Goal: Transaction & Acquisition: Book appointment/travel/reservation

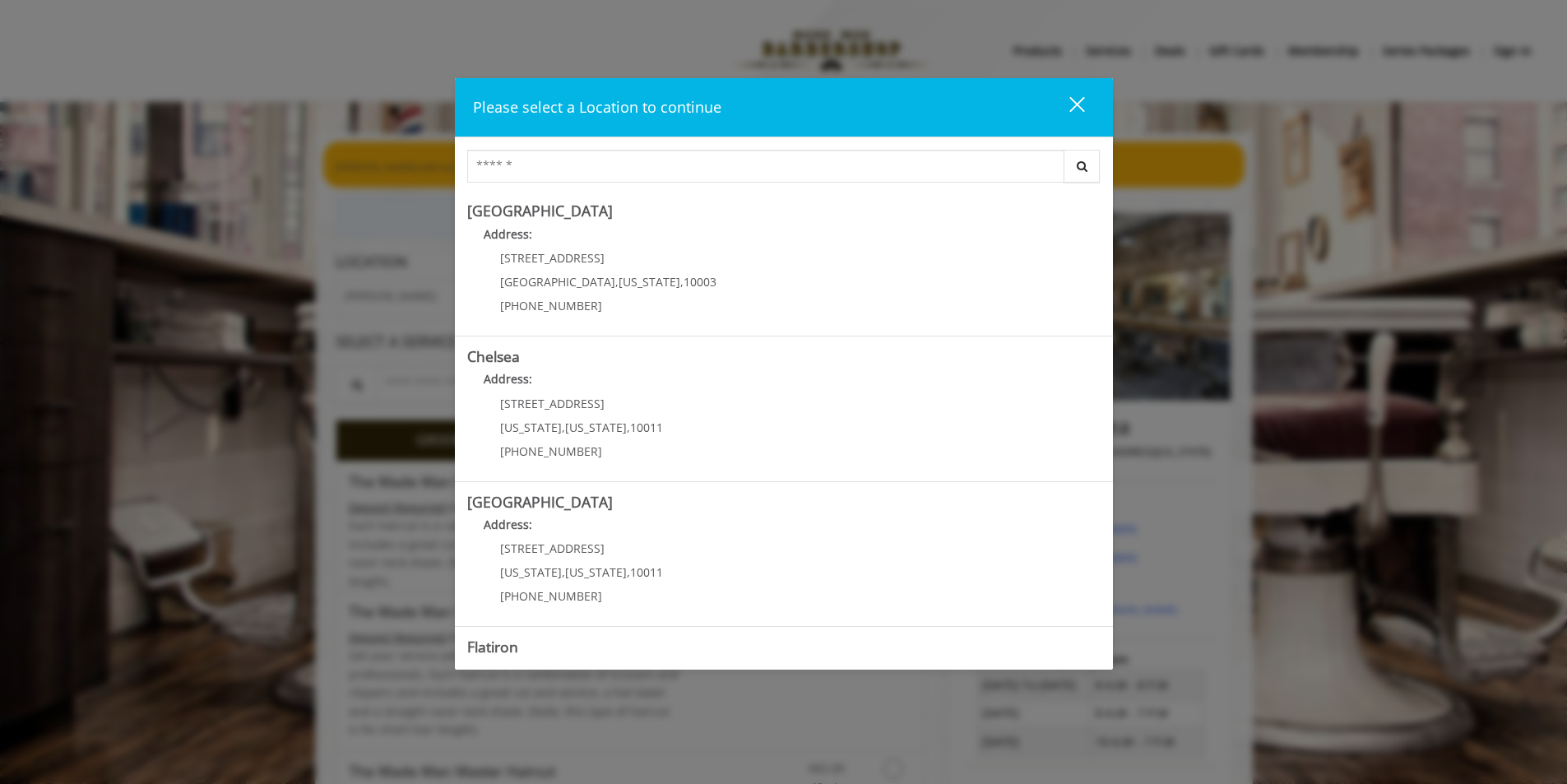
click at [1078, 98] on div "close" at bounding box center [1067, 107] width 33 height 24
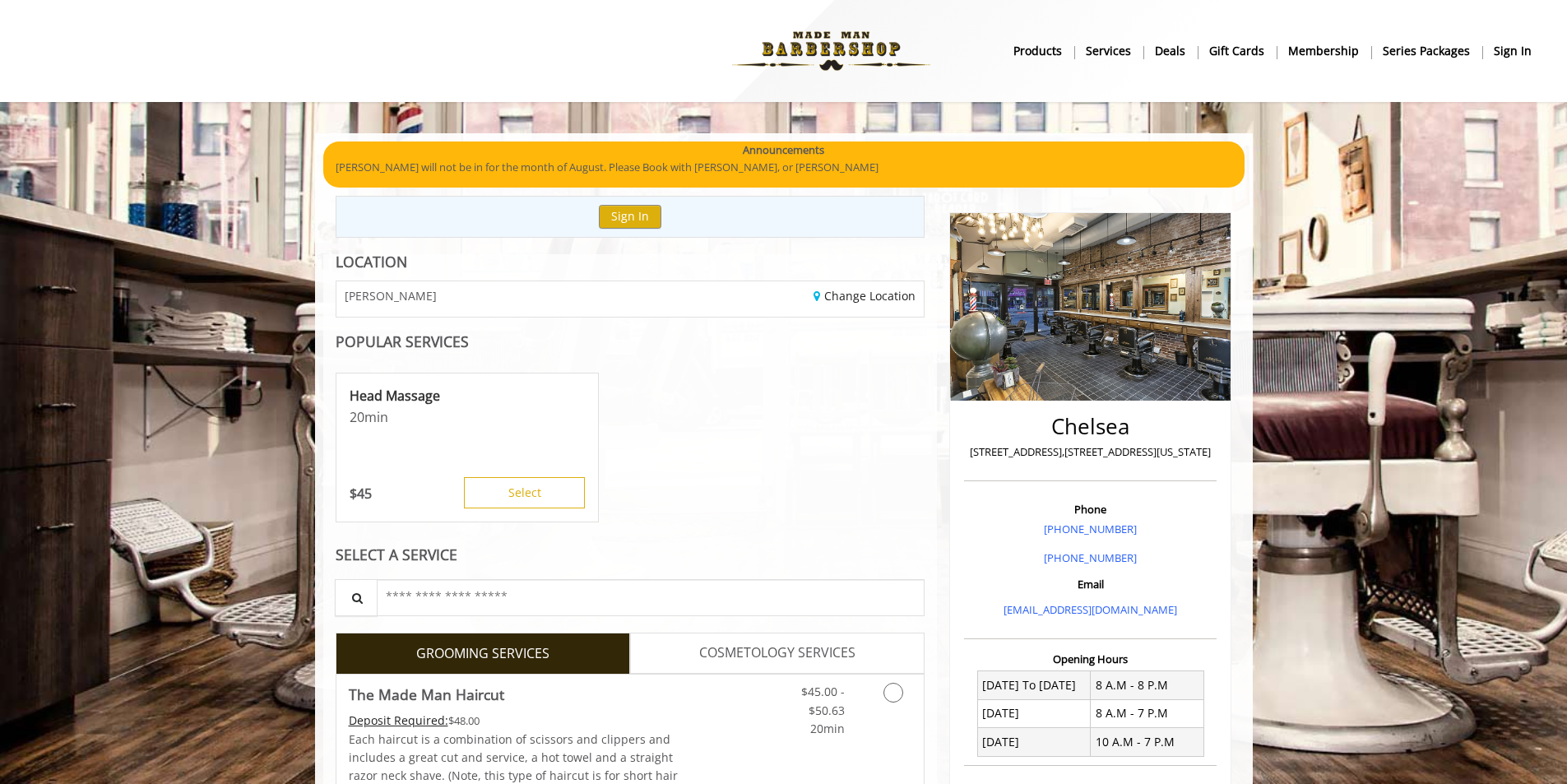
click at [1124, 48] on b "Services" at bounding box center [1109, 51] width 45 height 18
click at [788, 38] on img at bounding box center [831, 51] width 227 height 91
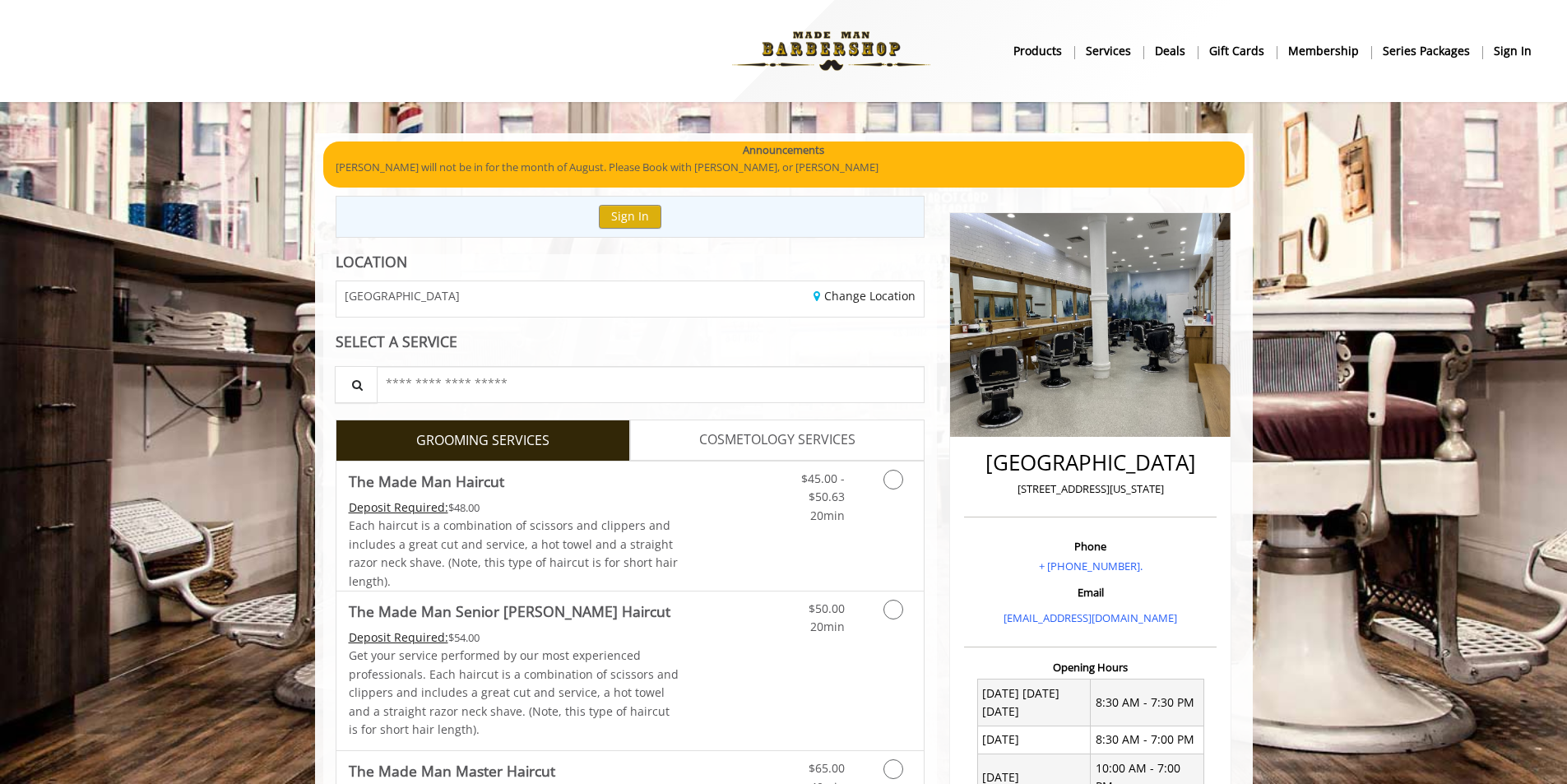
click at [441, 145] on div "Announcements" at bounding box center [784, 150] width 897 height 17
click at [451, 159] on p "[PERSON_NAME] will not be in for the month of August. Please Book with [PERSON_…" at bounding box center [784, 167] width 897 height 17
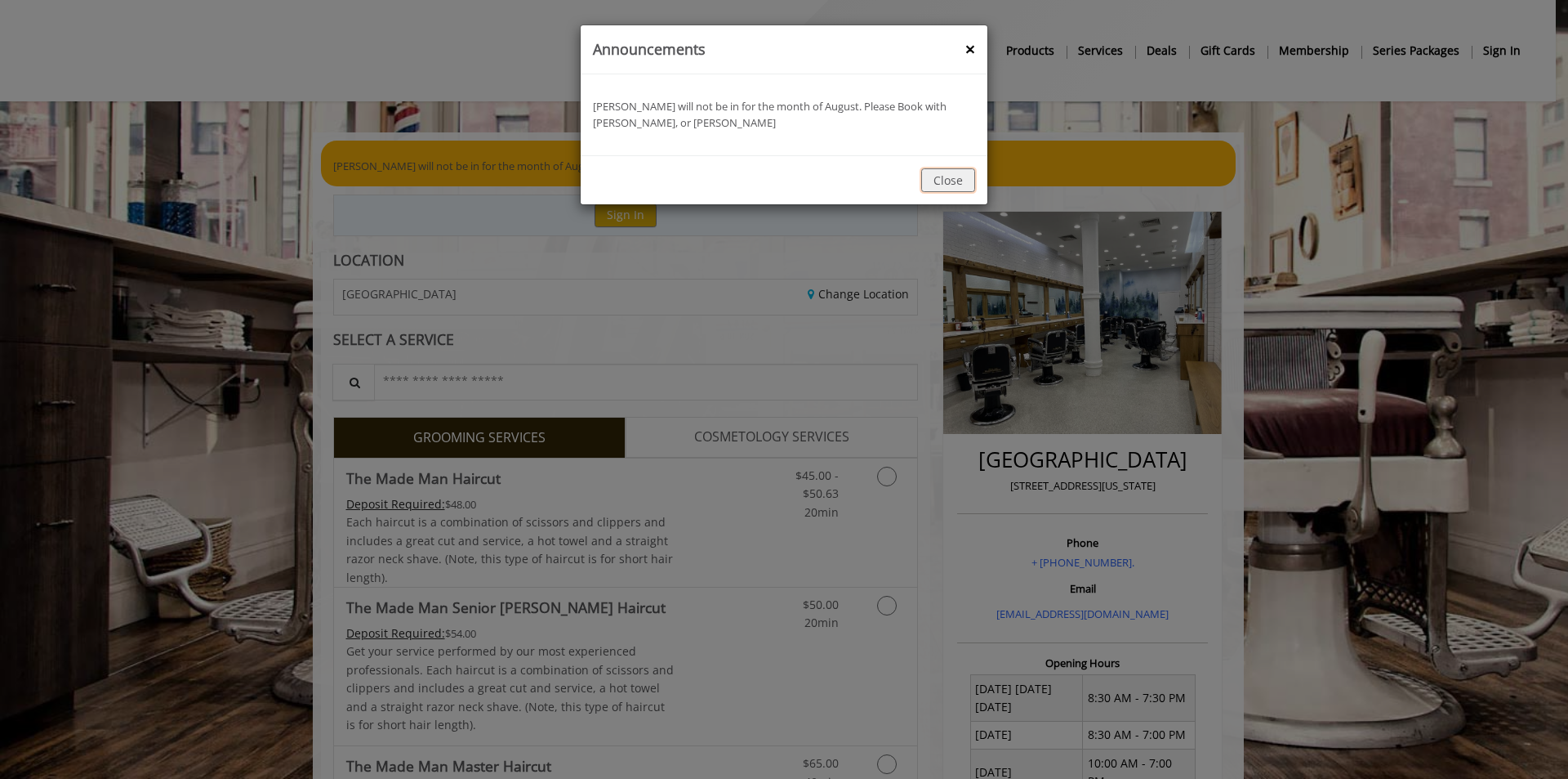
click at [932, 173] on button "Close" at bounding box center [948, 179] width 54 height 23
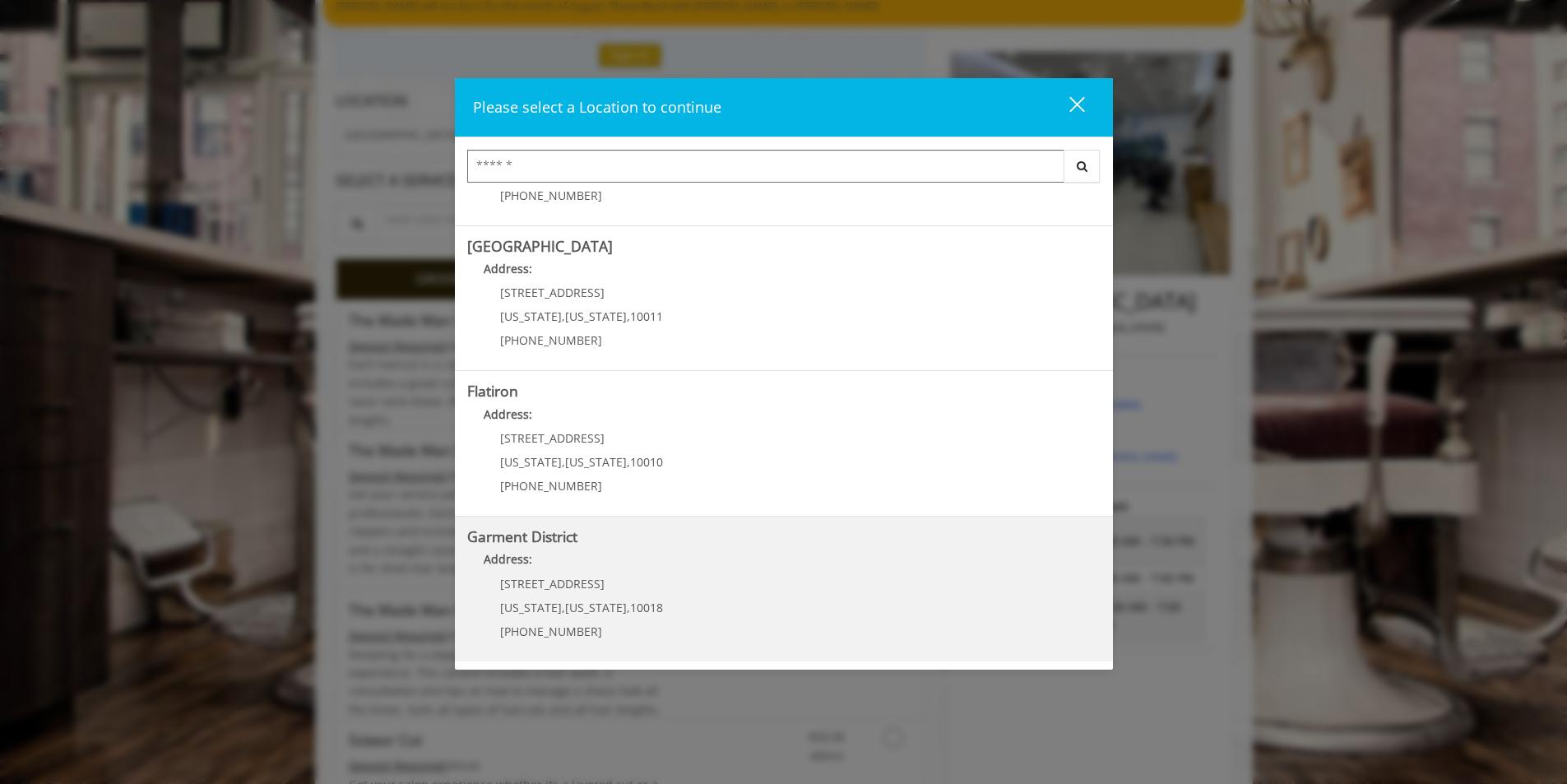
scroll to position [165, 0]
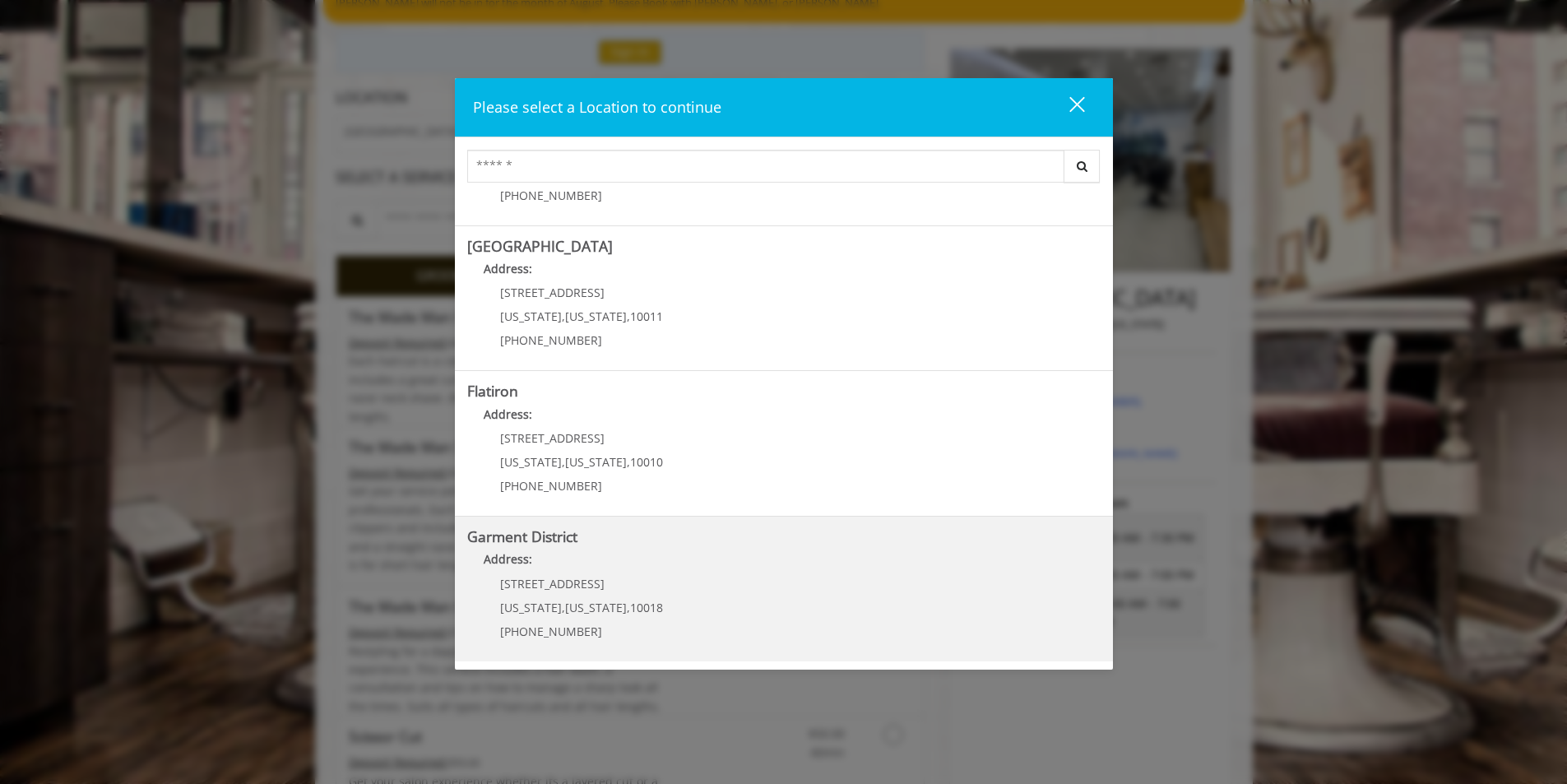
click at [656, 564] on District "Address:" at bounding box center [784, 563] width 634 height 26
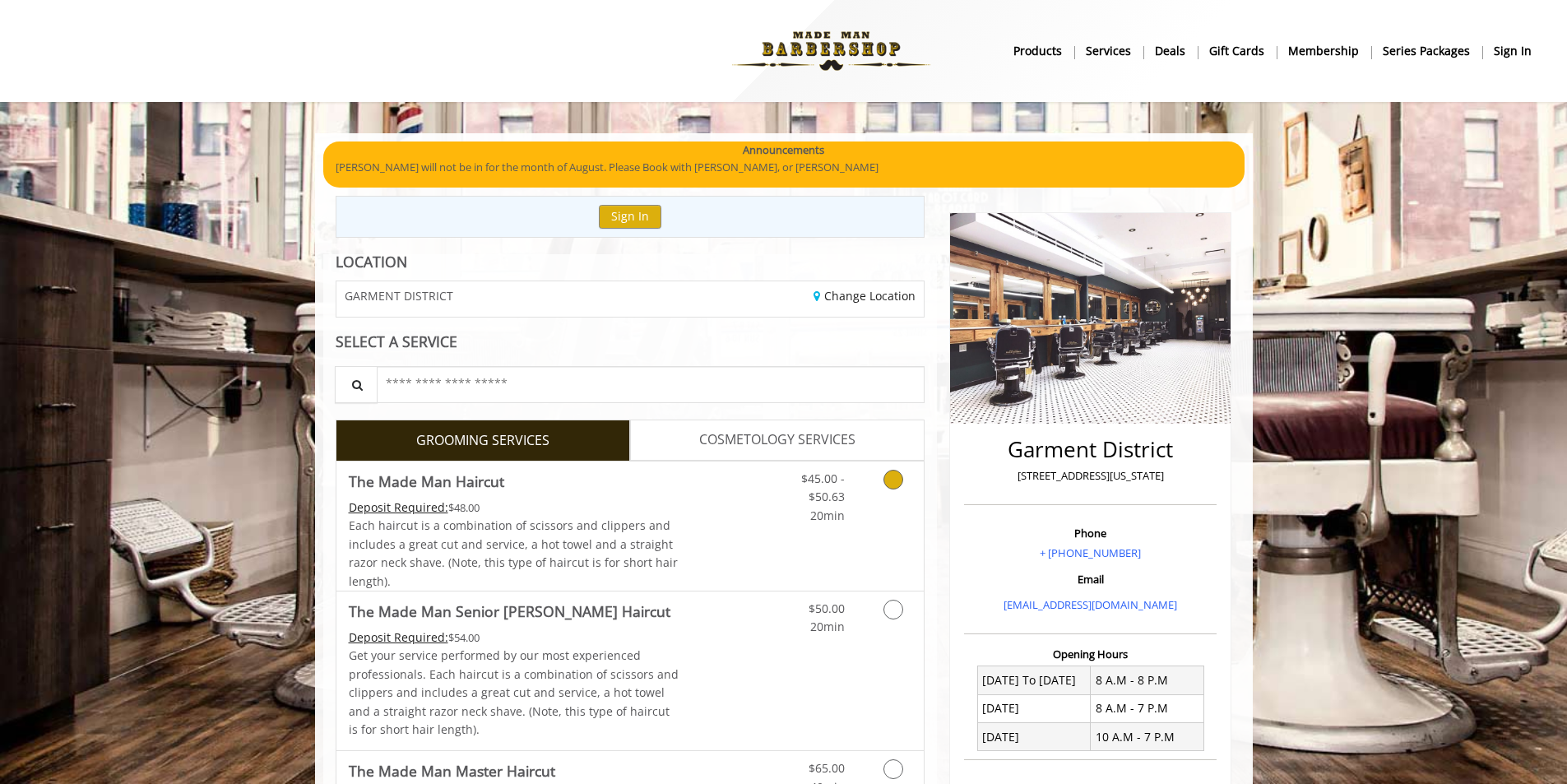
click at [689, 470] on link "Discounted Price" at bounding box center [728, 526] width 98 height 129
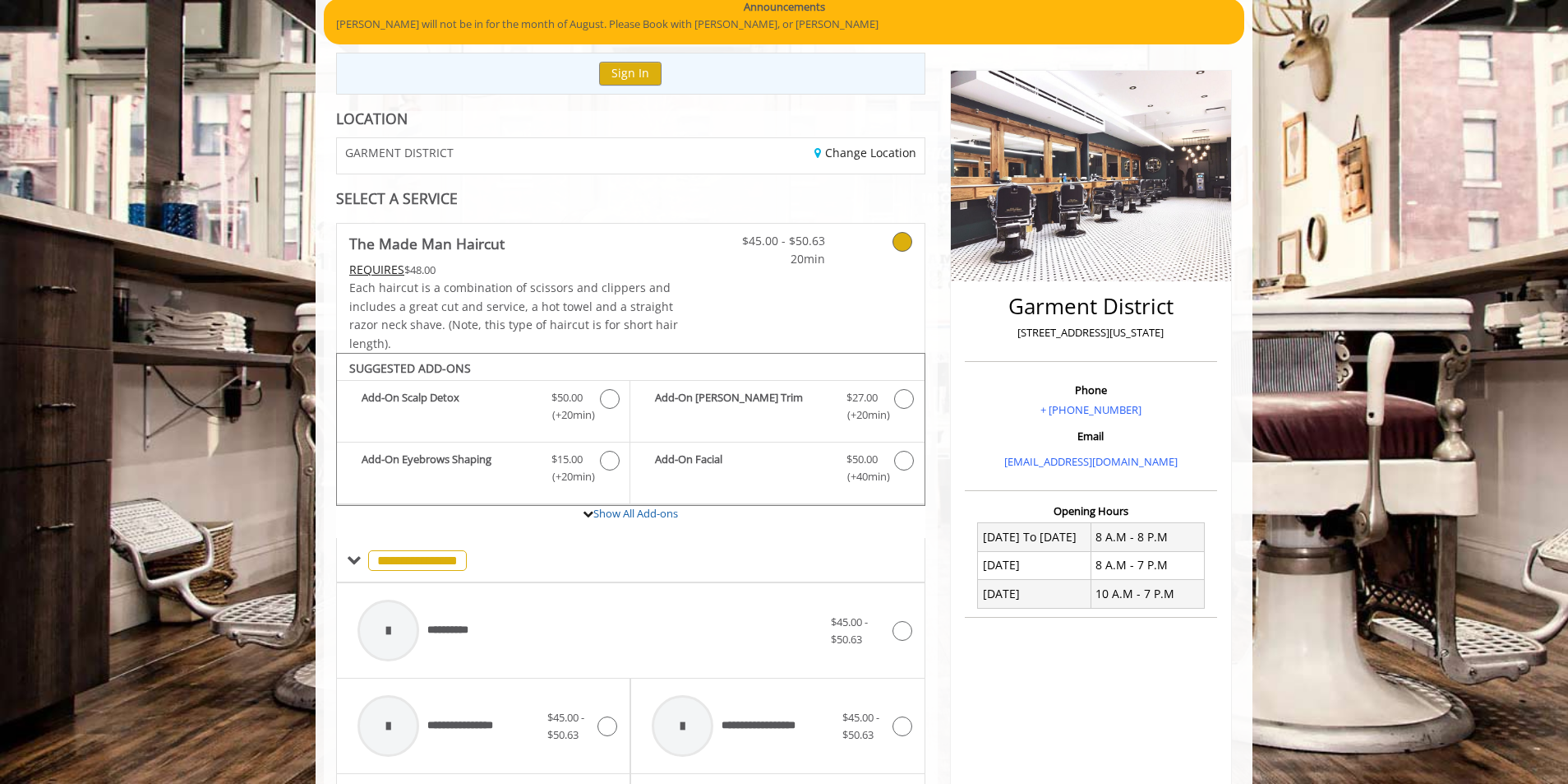
scroll to position [92, 0]
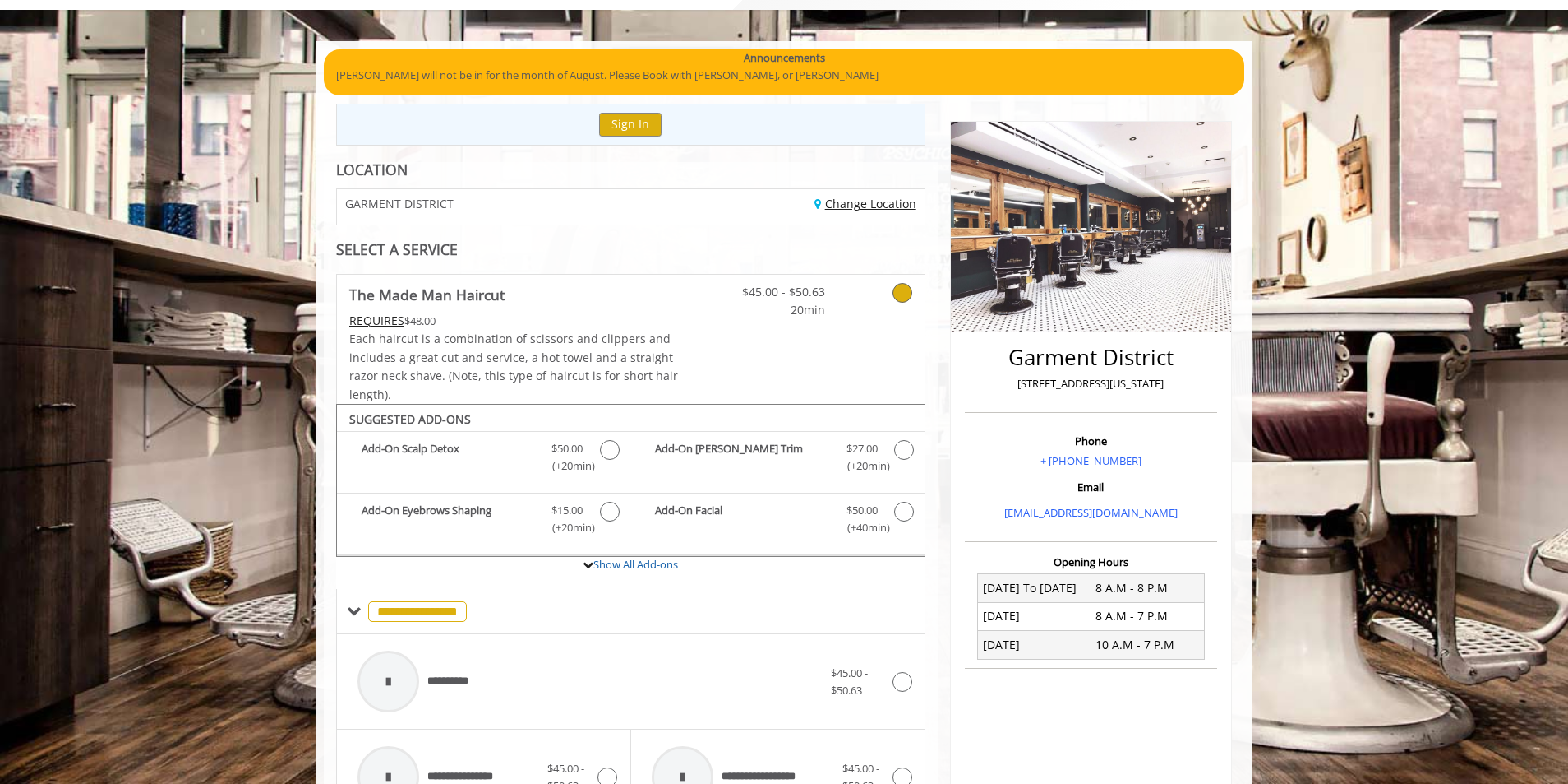
click at [860, 205] on link "Change Location" at bounding box center [865, 204] width 102 height 16
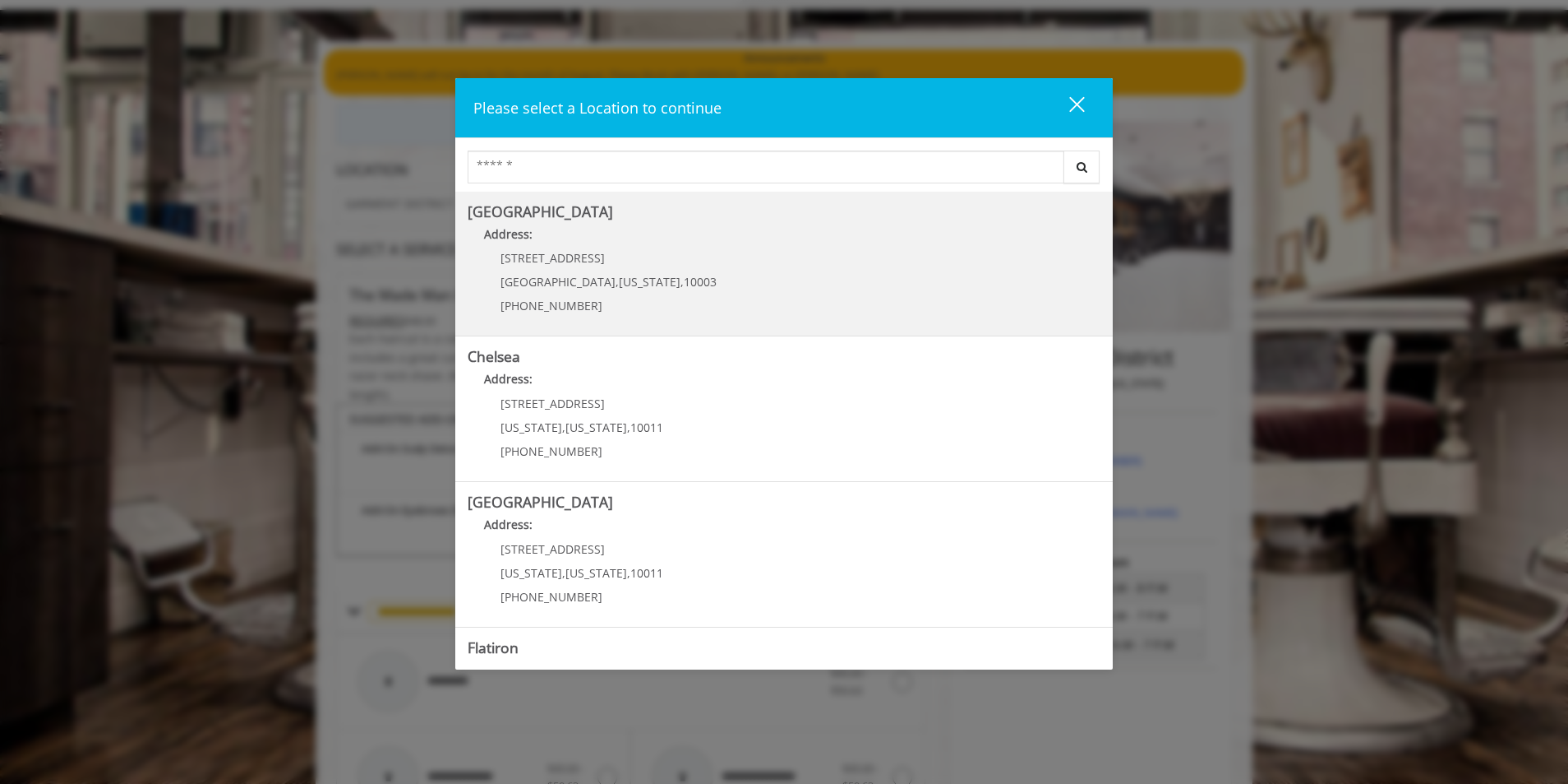
click at [800, 240] on Village "Address:" at bounding box center [784, 239] width 633 height 26
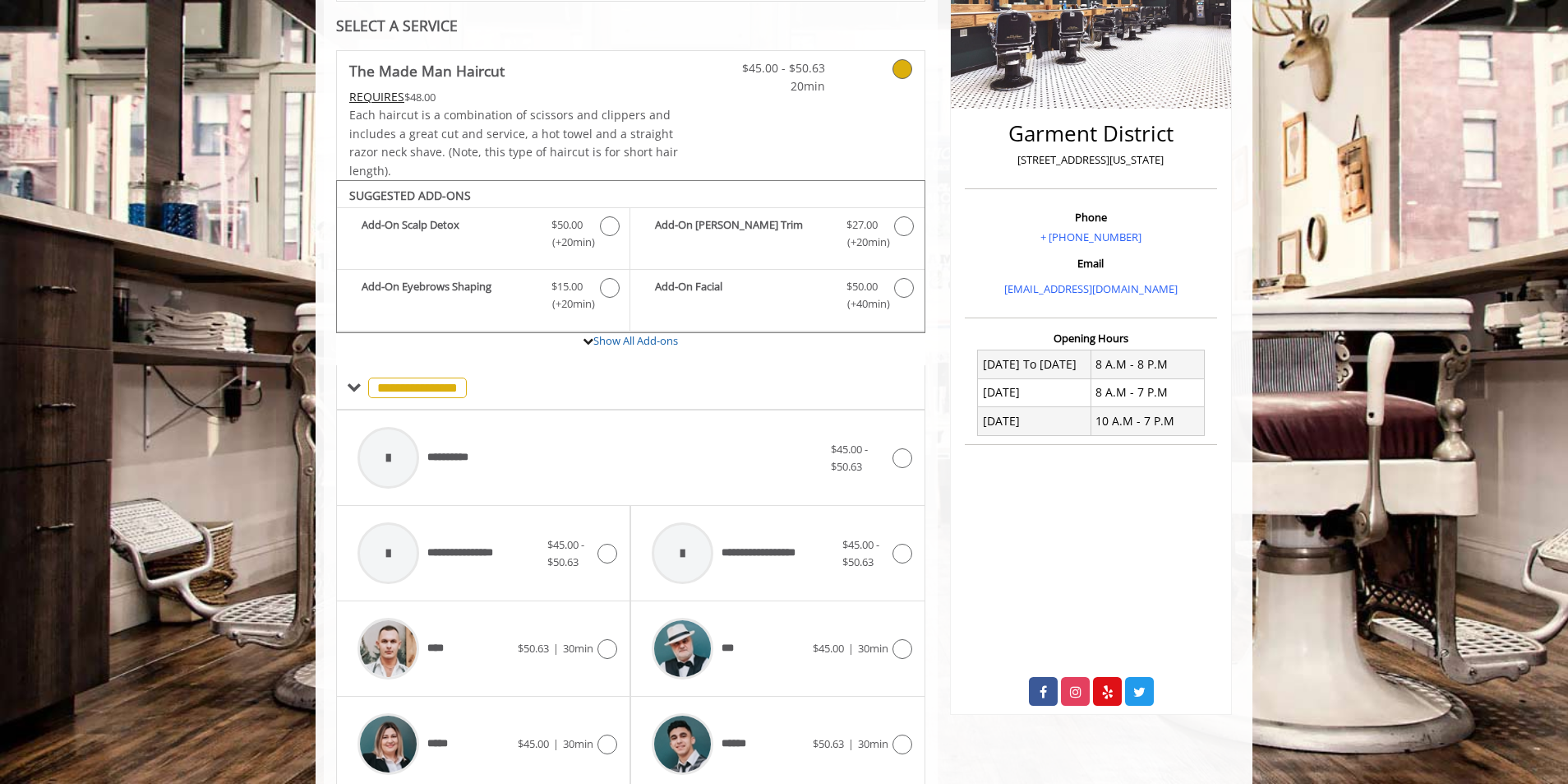
scroll to position [339, 0]
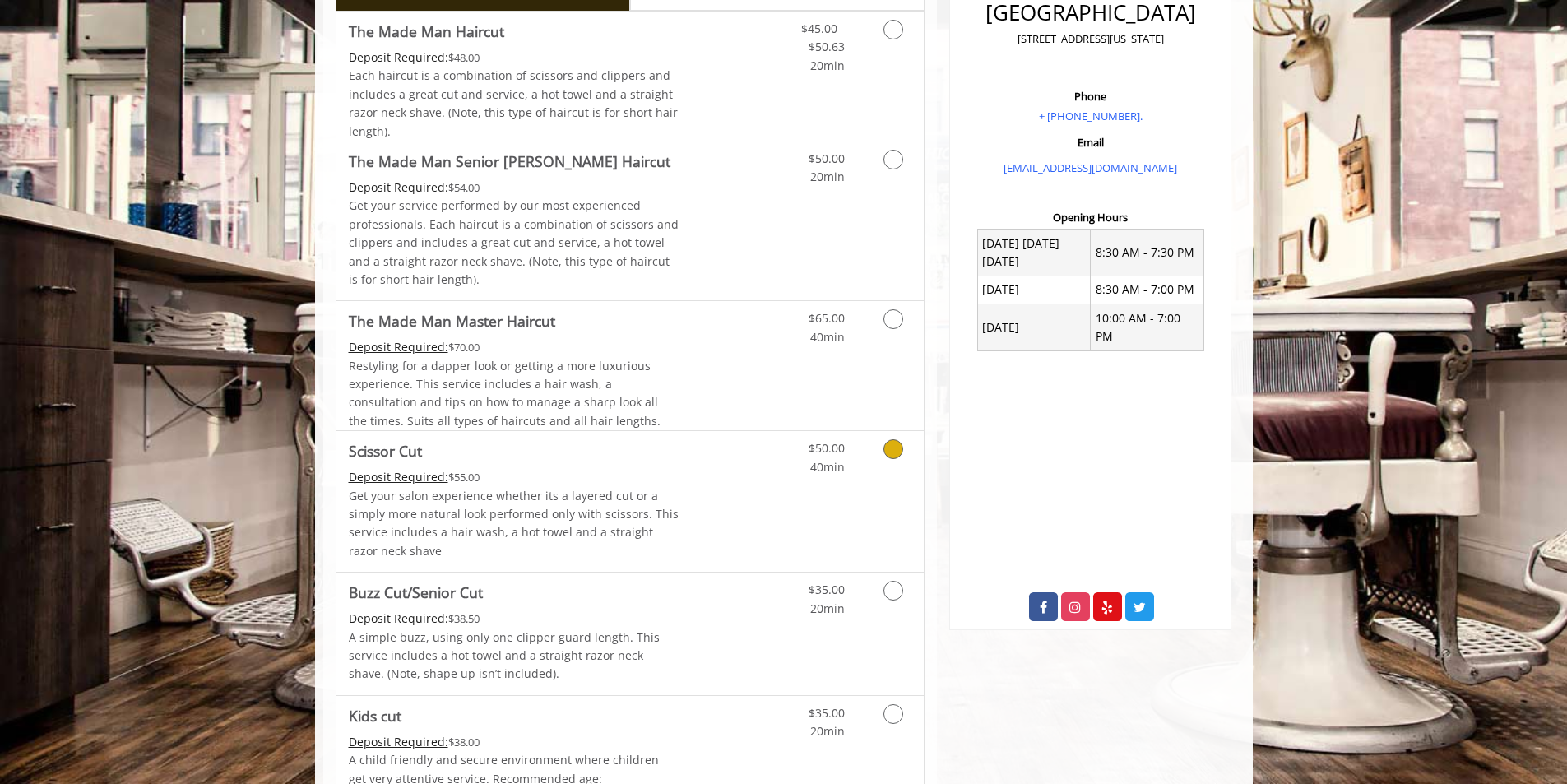
scroll to position [154, 0]
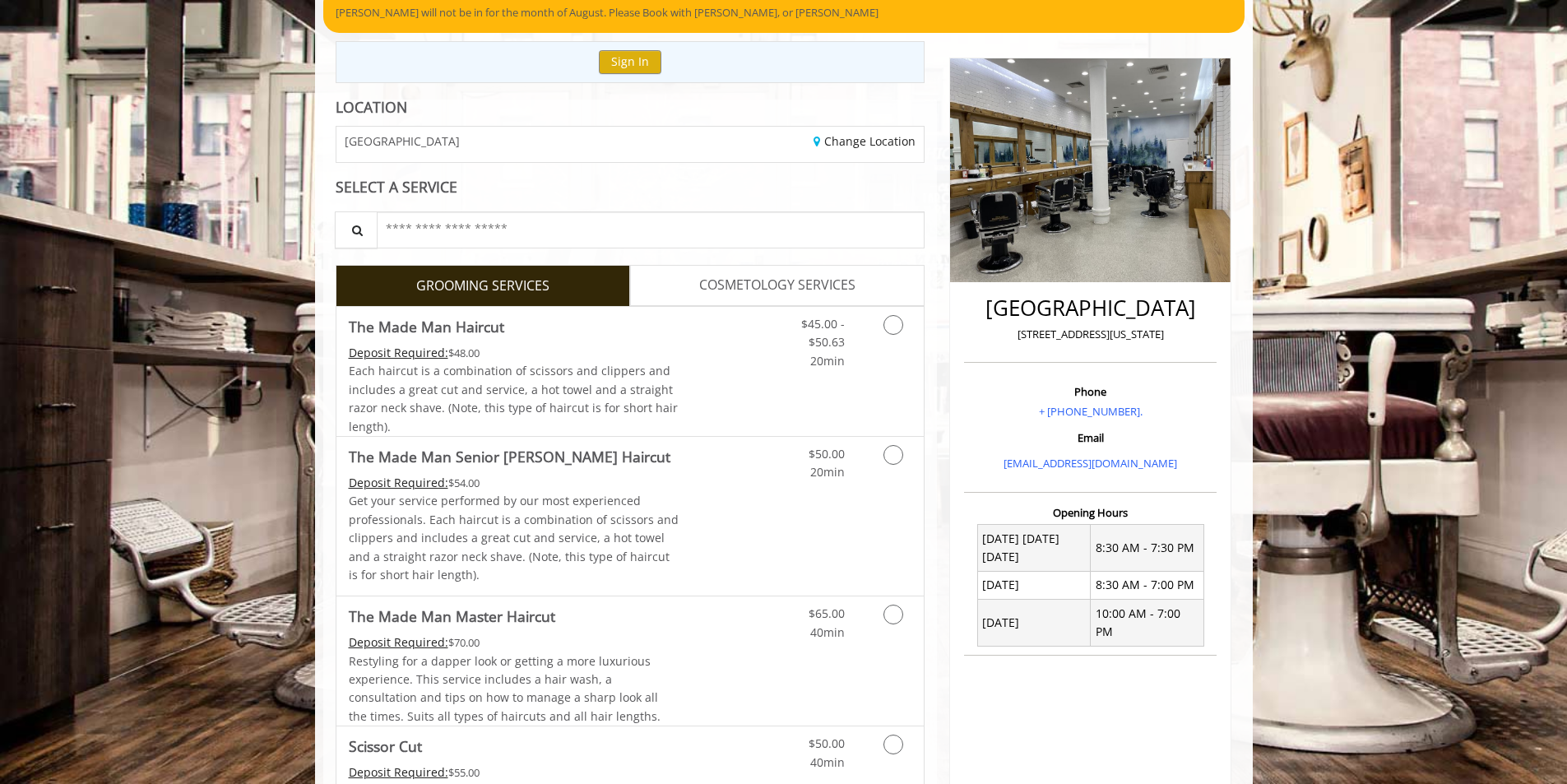
click at [743, 286] on span "COSMETOLOGY SERVICES" at bounding box center [777, 285] width 156 height 22
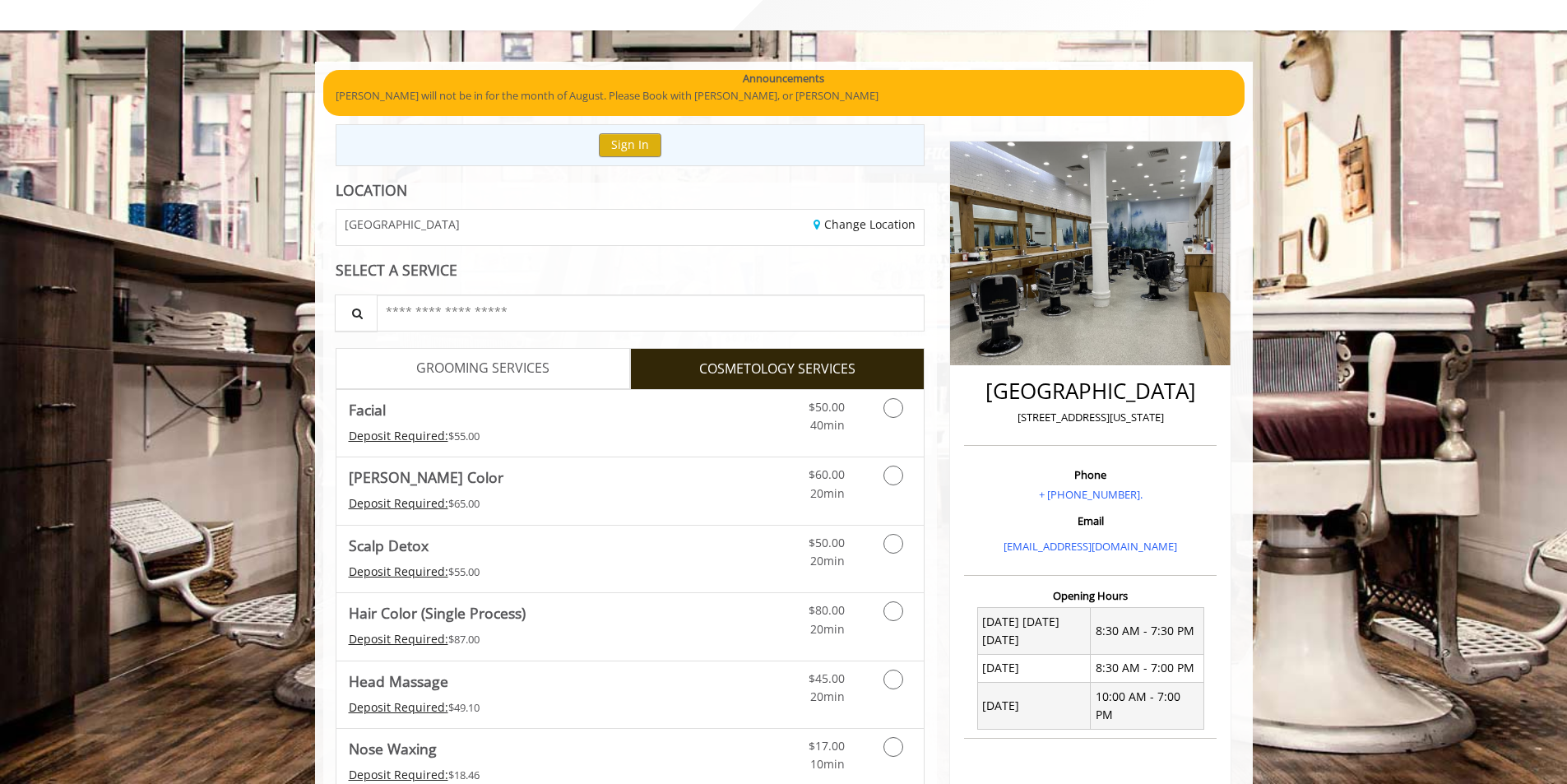
scroll to position [38, 0]
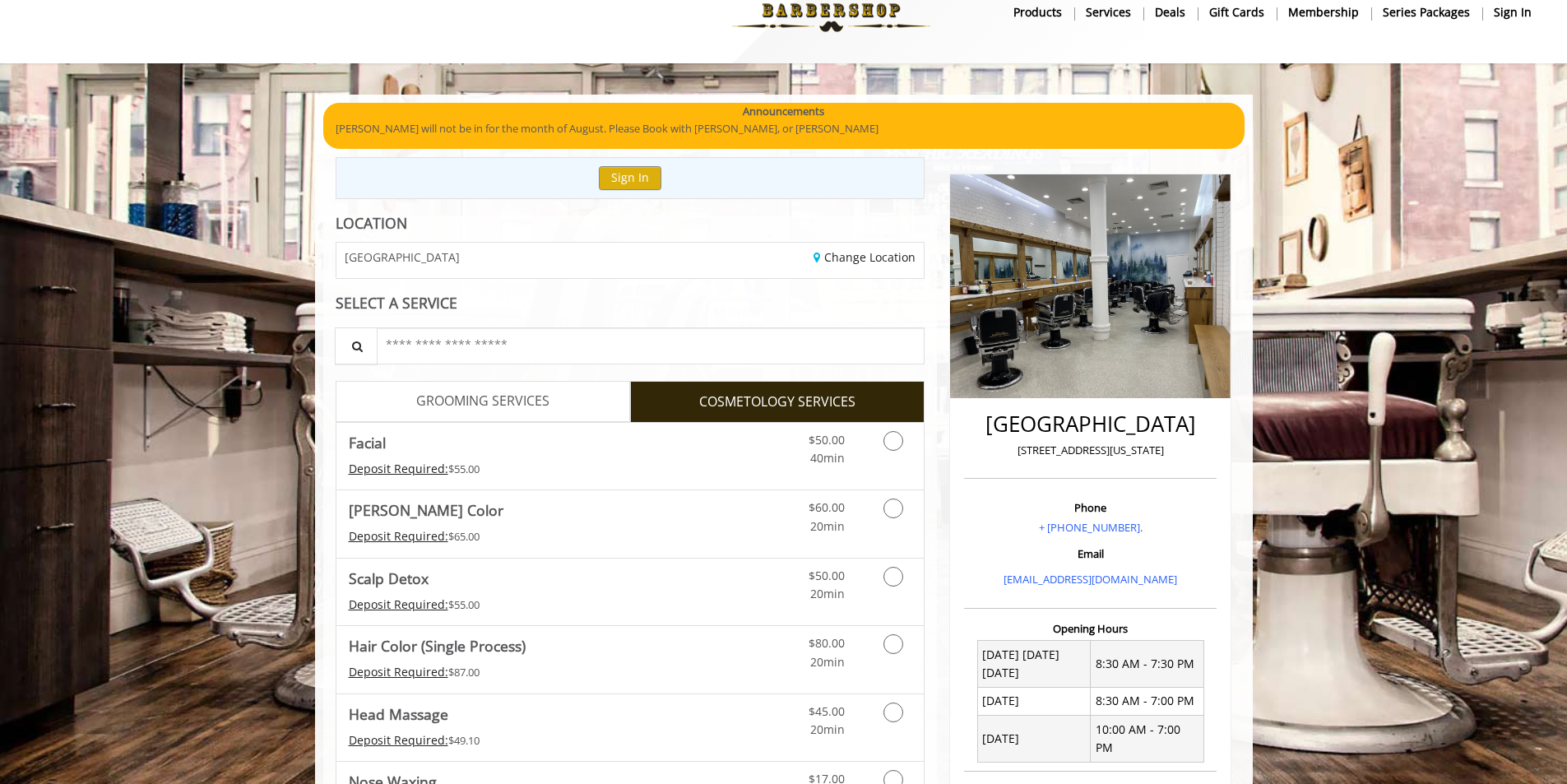
click at [431, 401] on span "GROOMING SERVICES" at bounding box center [483, 401] width 133 height 22
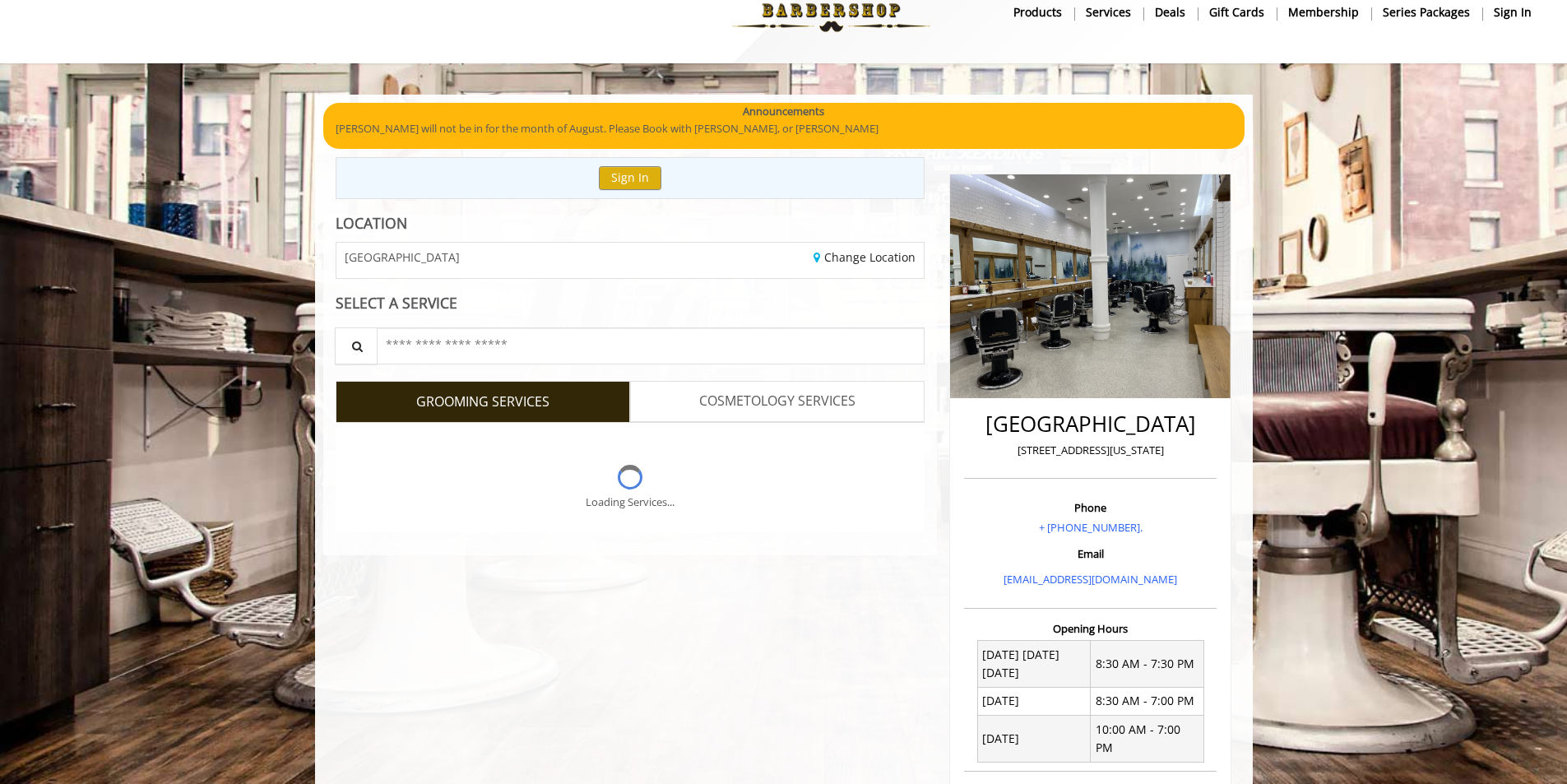
scroll to position [0, 0]
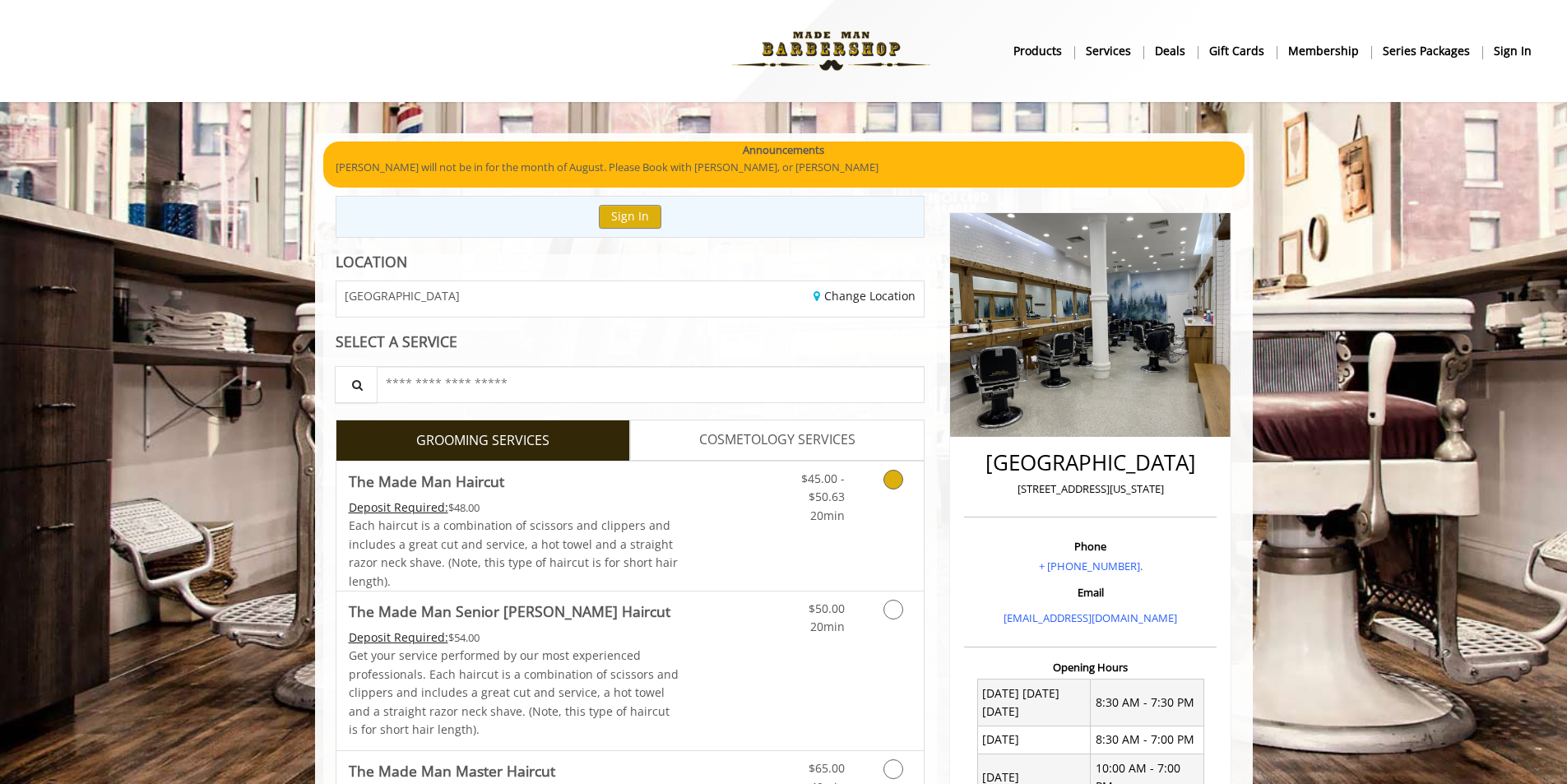
click at [447, 502] on div "Deposit Required: $48.00" at bounding box center [513, 507] width 330 height 18
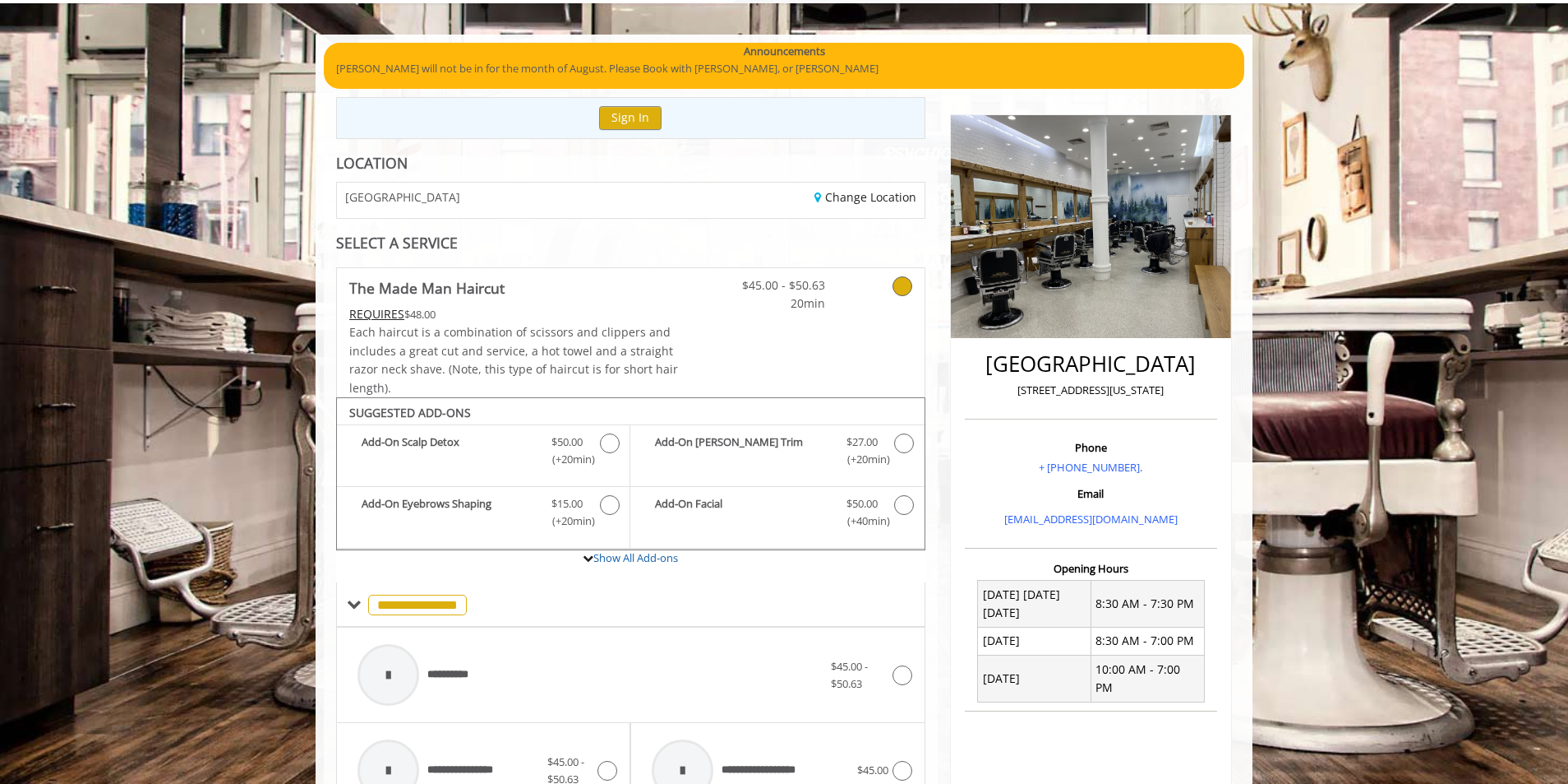
scroll to position [84, 0]
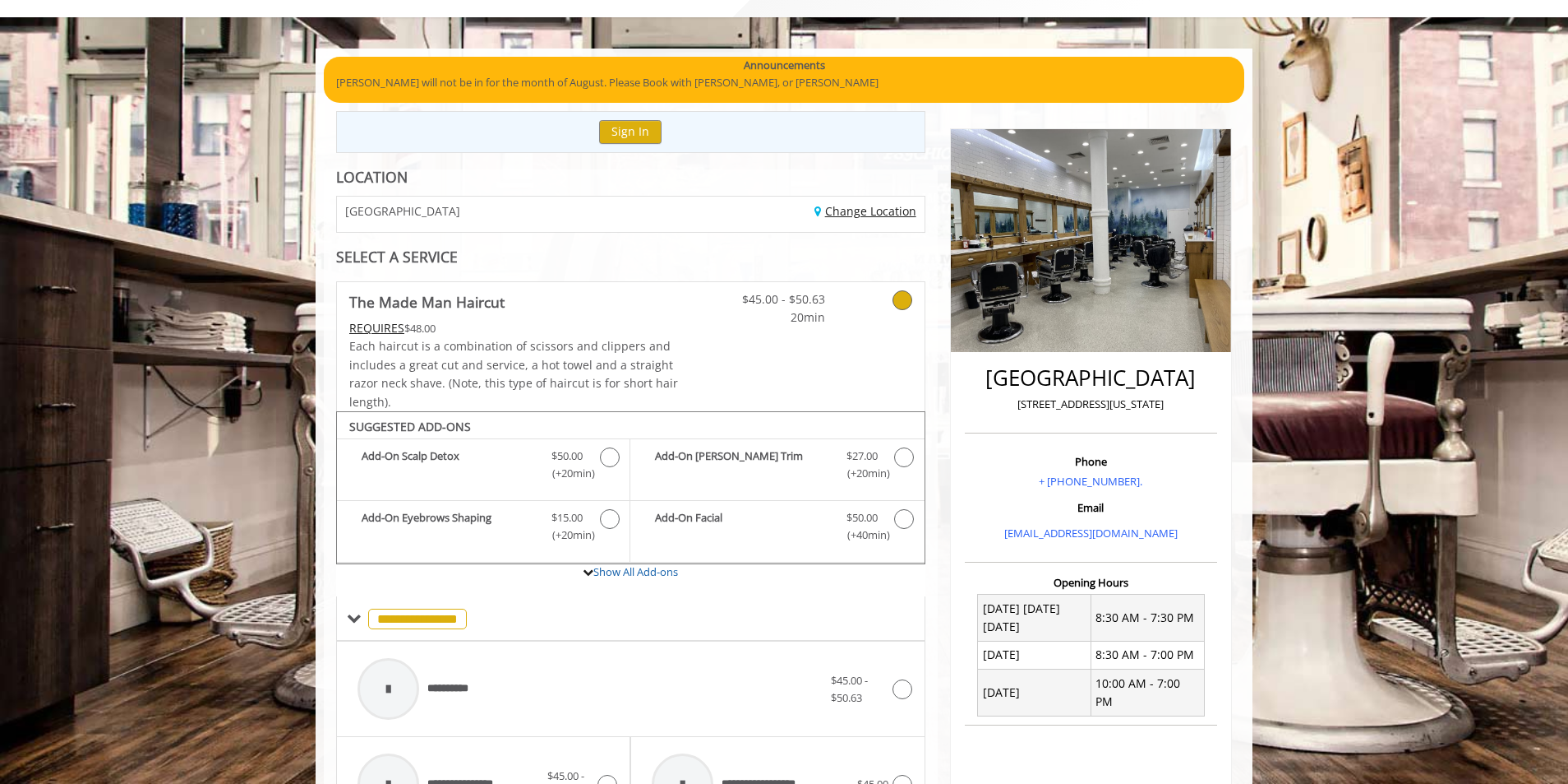
click at [897, 214] on link "Change Location" at bounding box center [865, 211] width 102 height 16
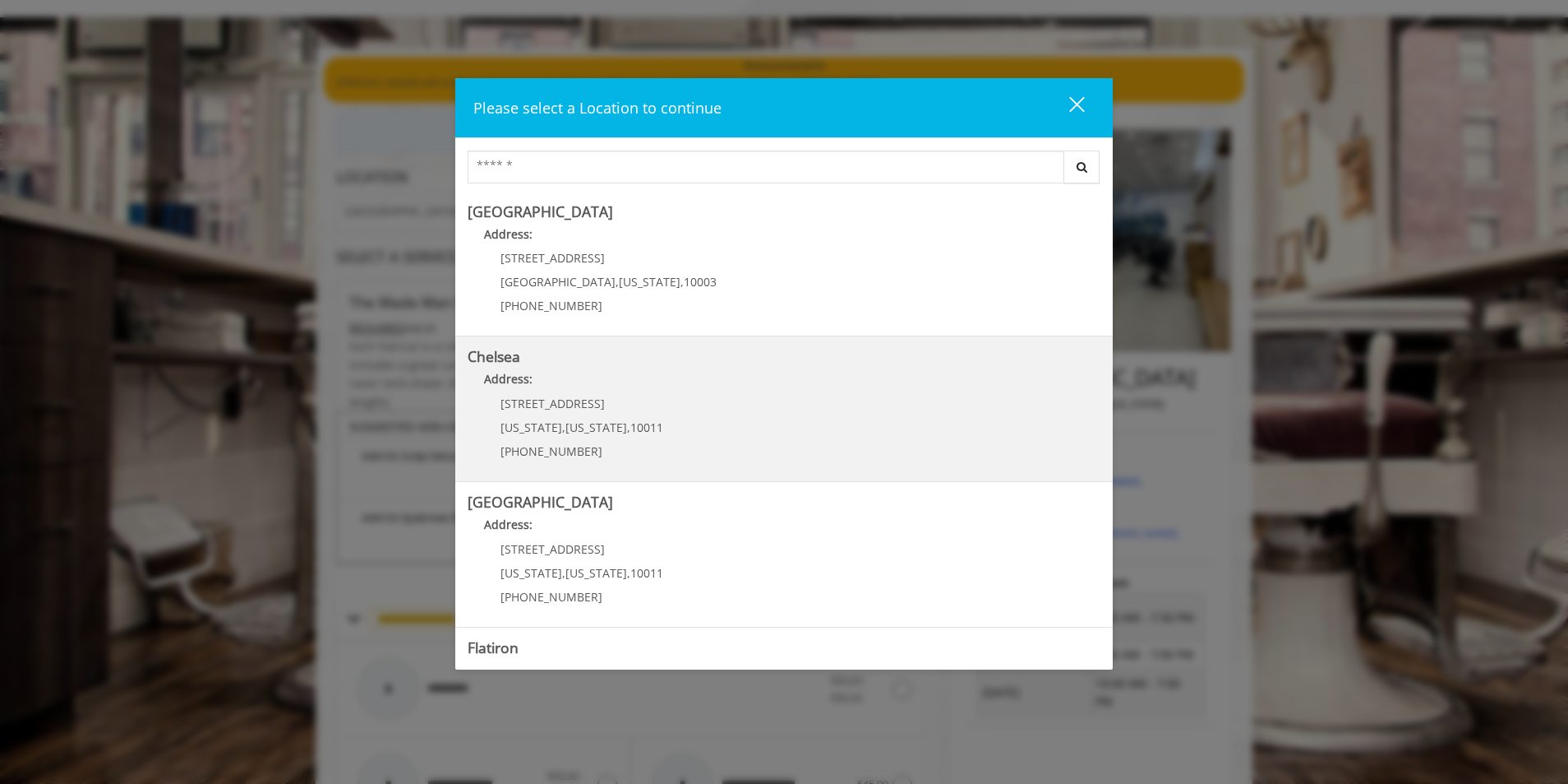
click at [764, 389] on p "Address:" at bounding box center [784, 383] width 633 height 26
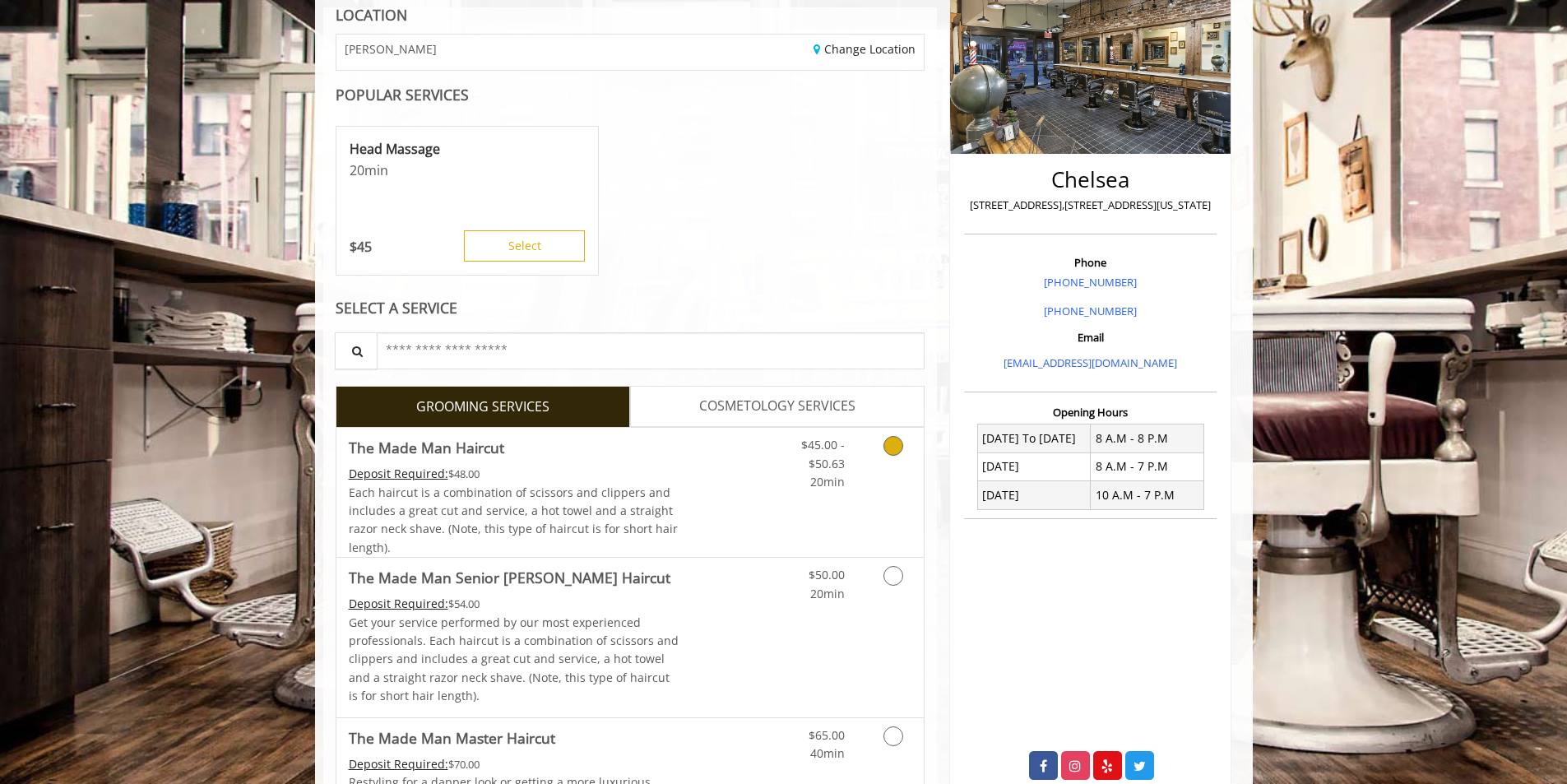
click at [532, 476] on div "Deposit Required: $48.00" at bounding box center [513, 473] width 330 height 18
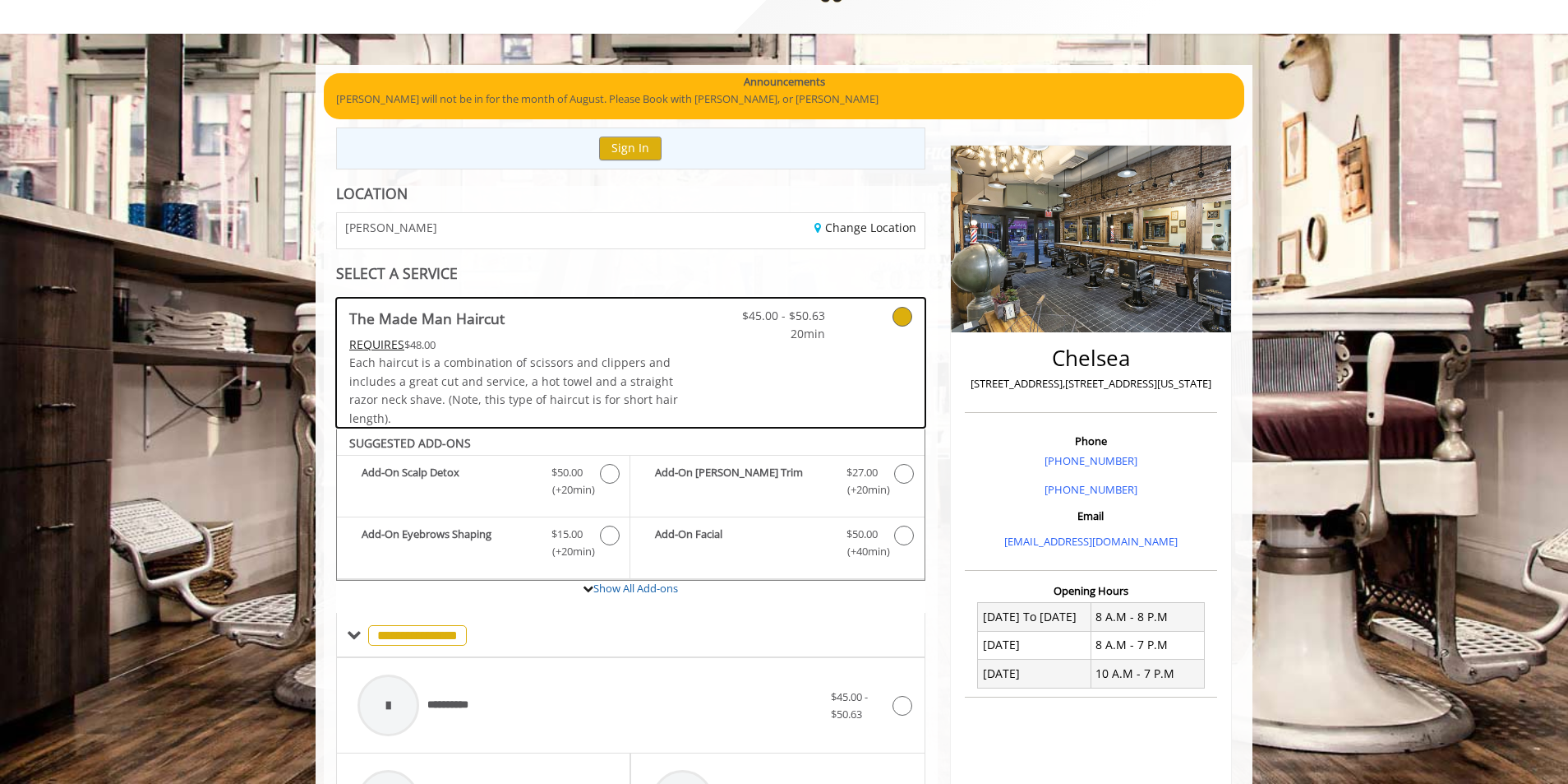
scroll to position [10, 0]
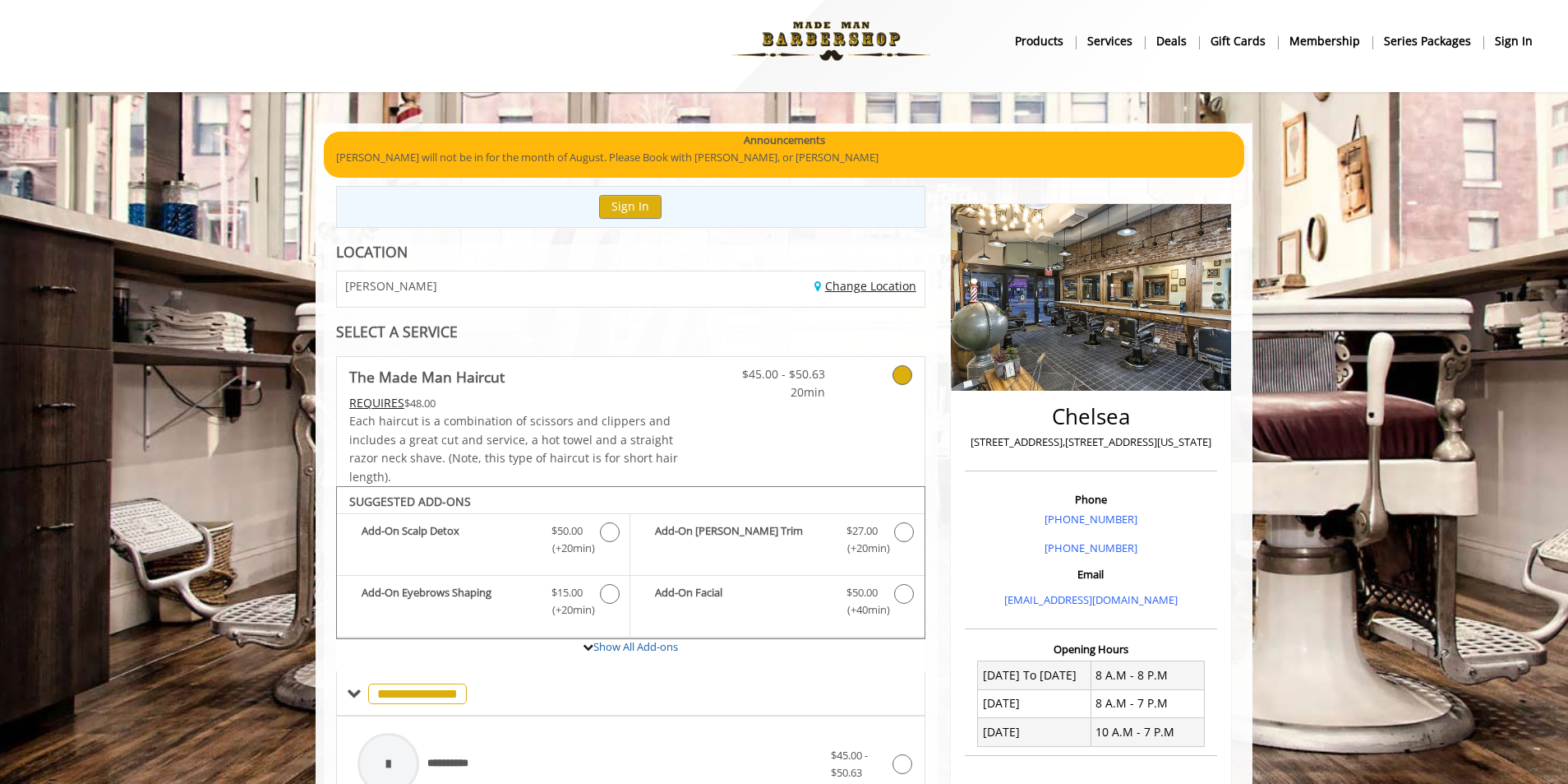
click at [905, 281] on link "Change Location" at bounding box center [865, 286] width 102 height 16
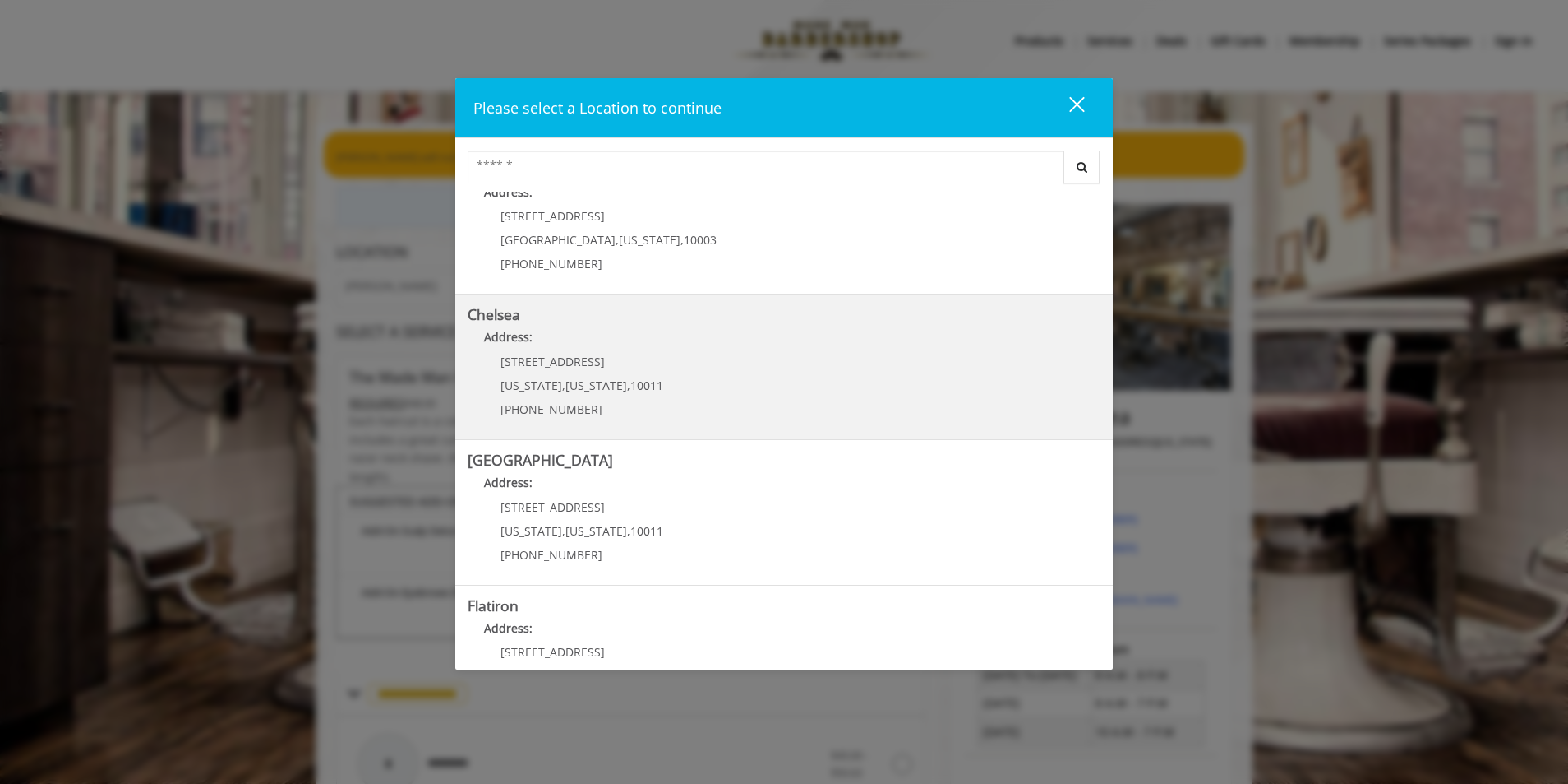
scroll to position [82, 0]
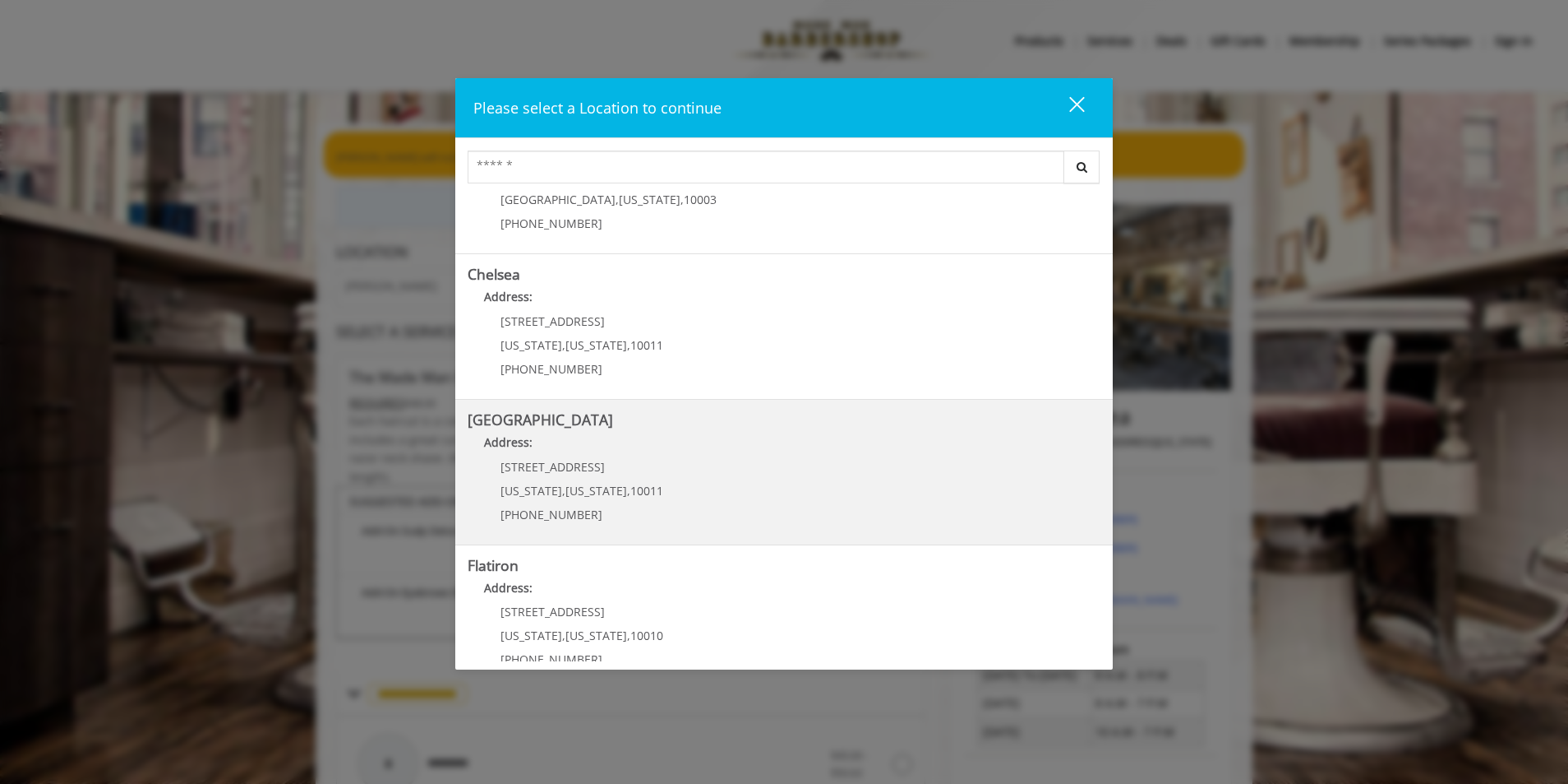
click at [676, 467] on Street "Chelsea 15th Street Address: 267 W 15th St New York , New York , 10011 (646) 85…" at bounding box center [784, 472] width 633 height 120
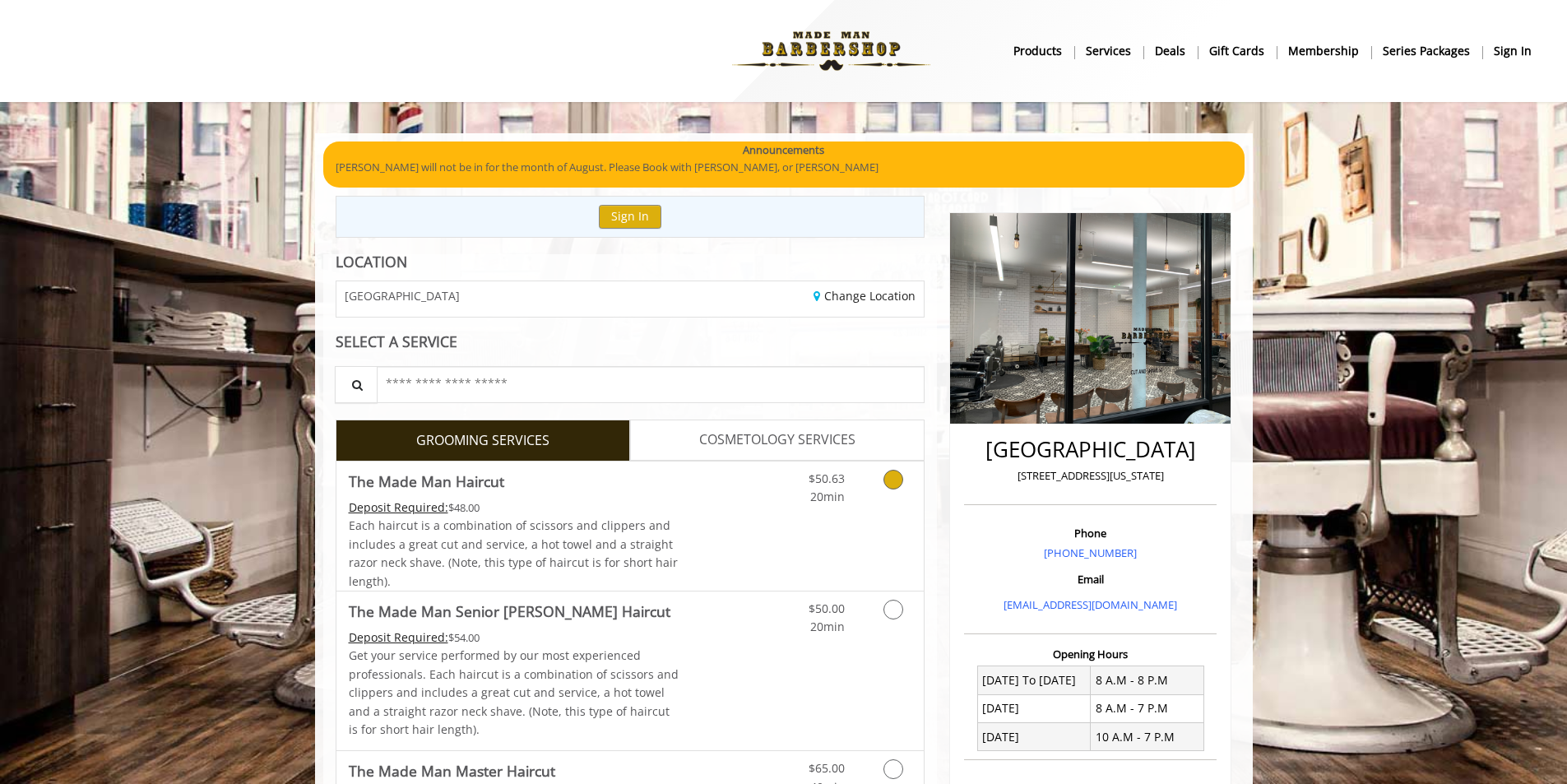
click at [642, 496] on link "The Made Man Haircut Deposit Required: $48.00 Each haircut is a combination of …" at bounding box center [513, 526] width 330 height 129
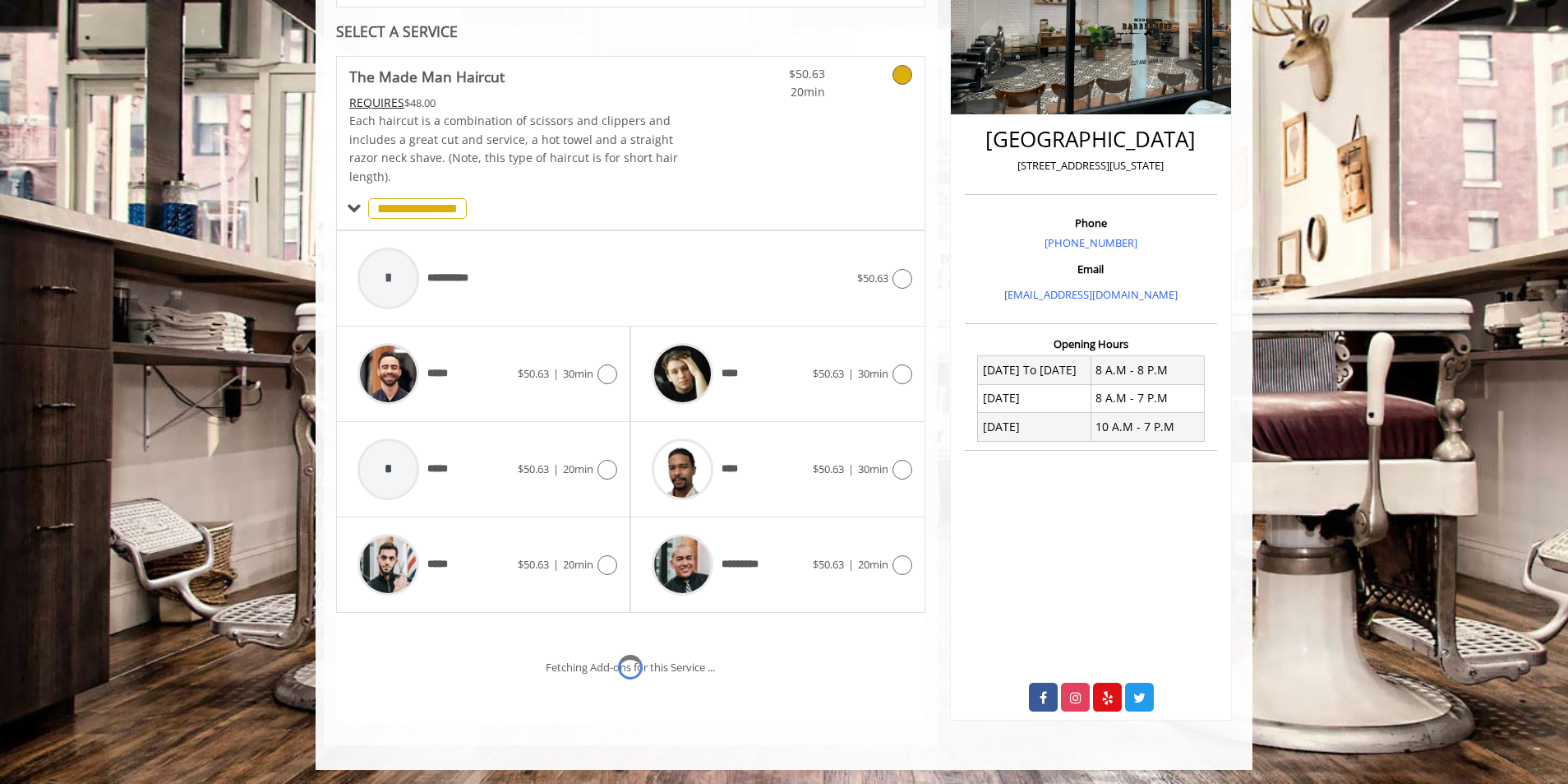
scroll to position [382, 0]
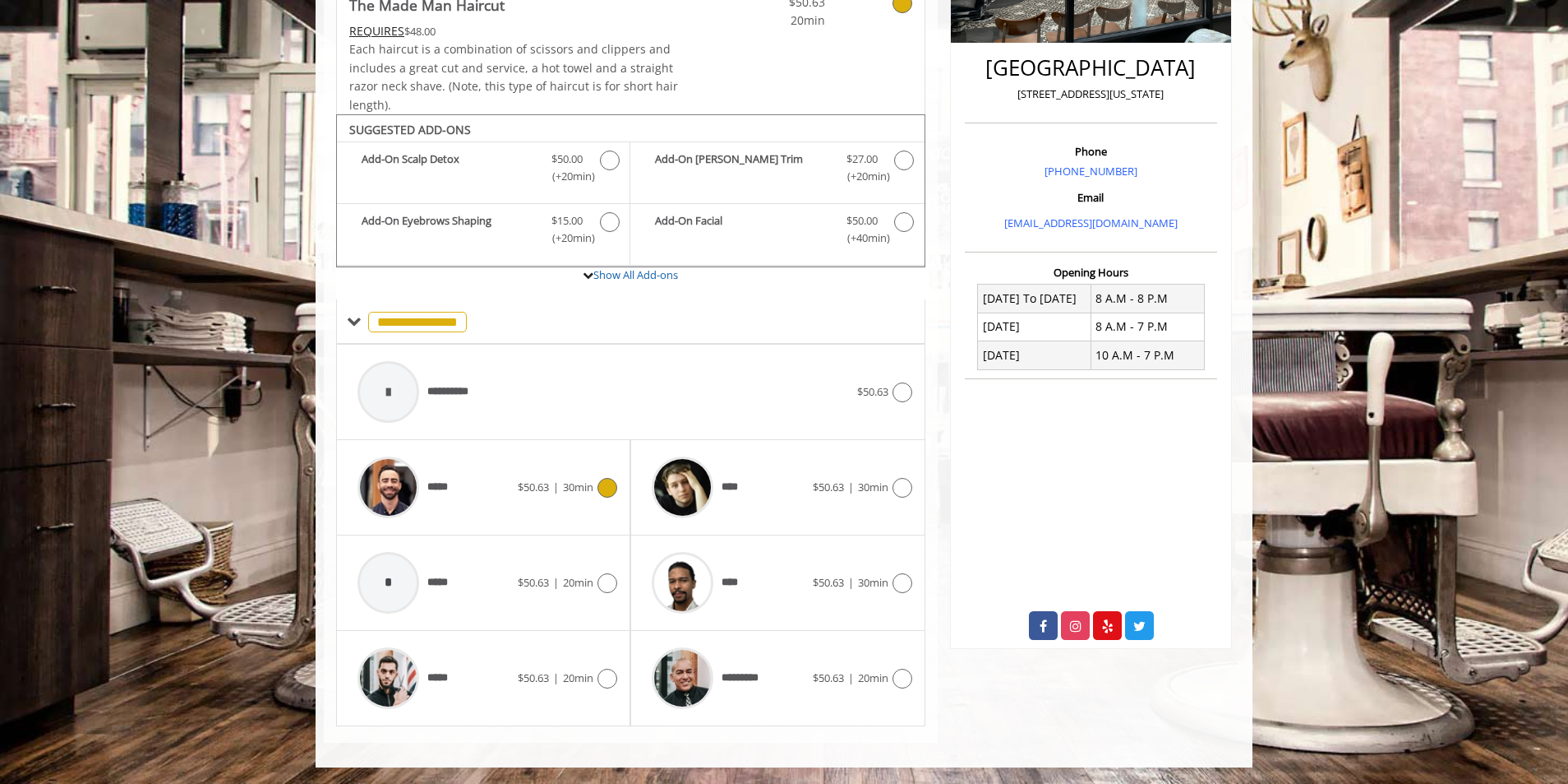
click at [403, 483] on img at bounding box center [388, 487] width 62 height 62
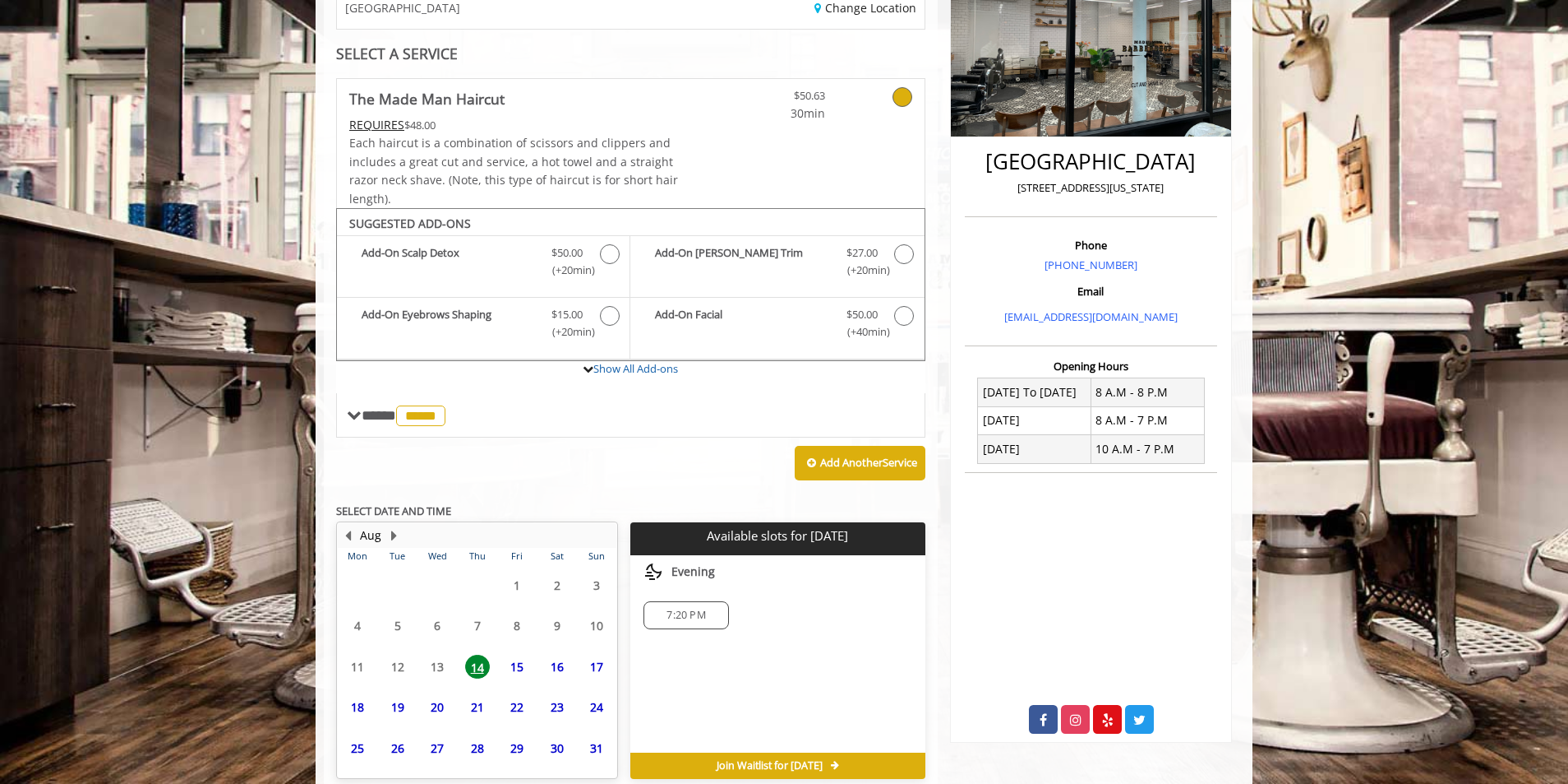
scroll to position [364, 0]
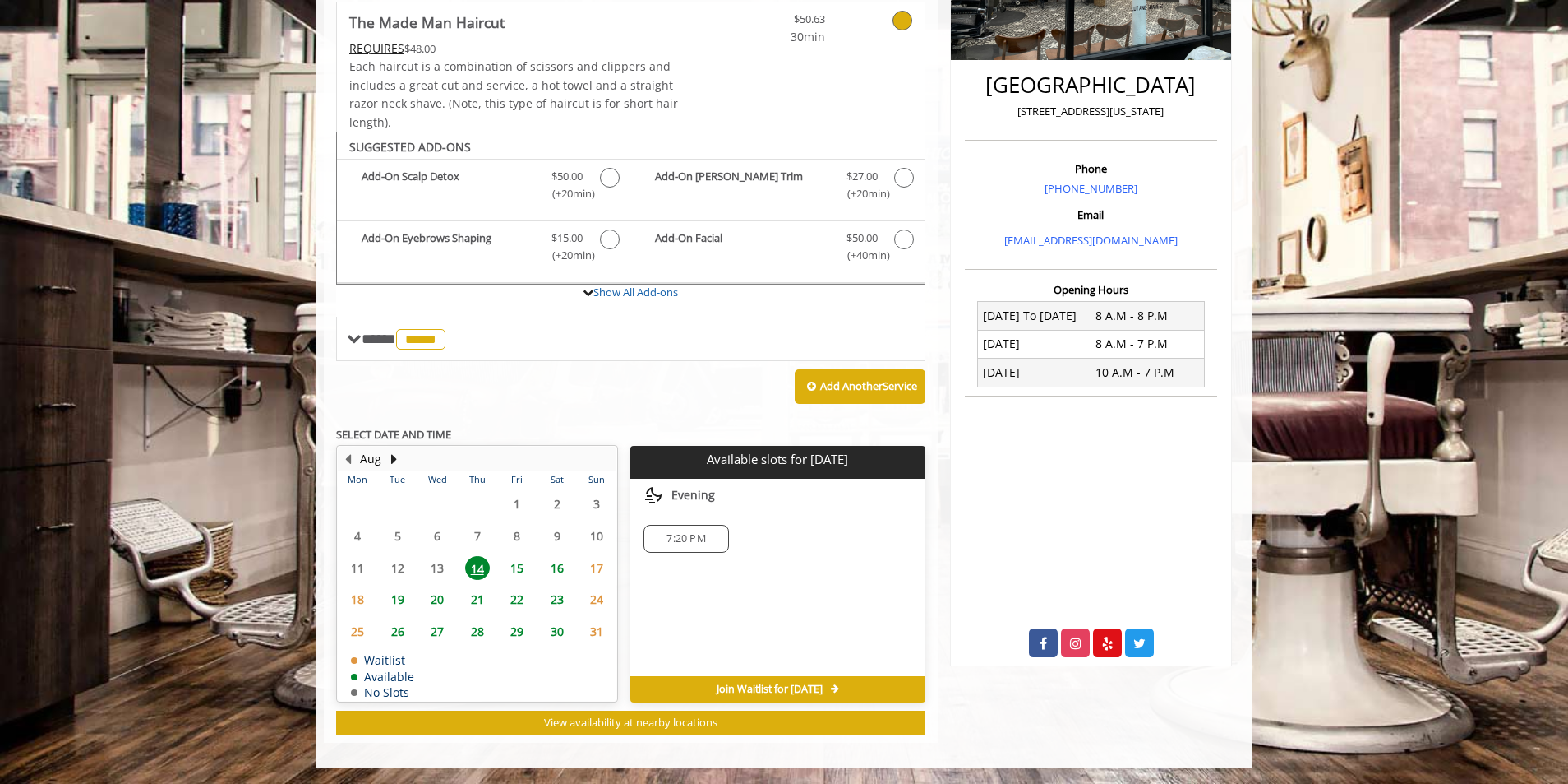
scroll to position [10, 0]
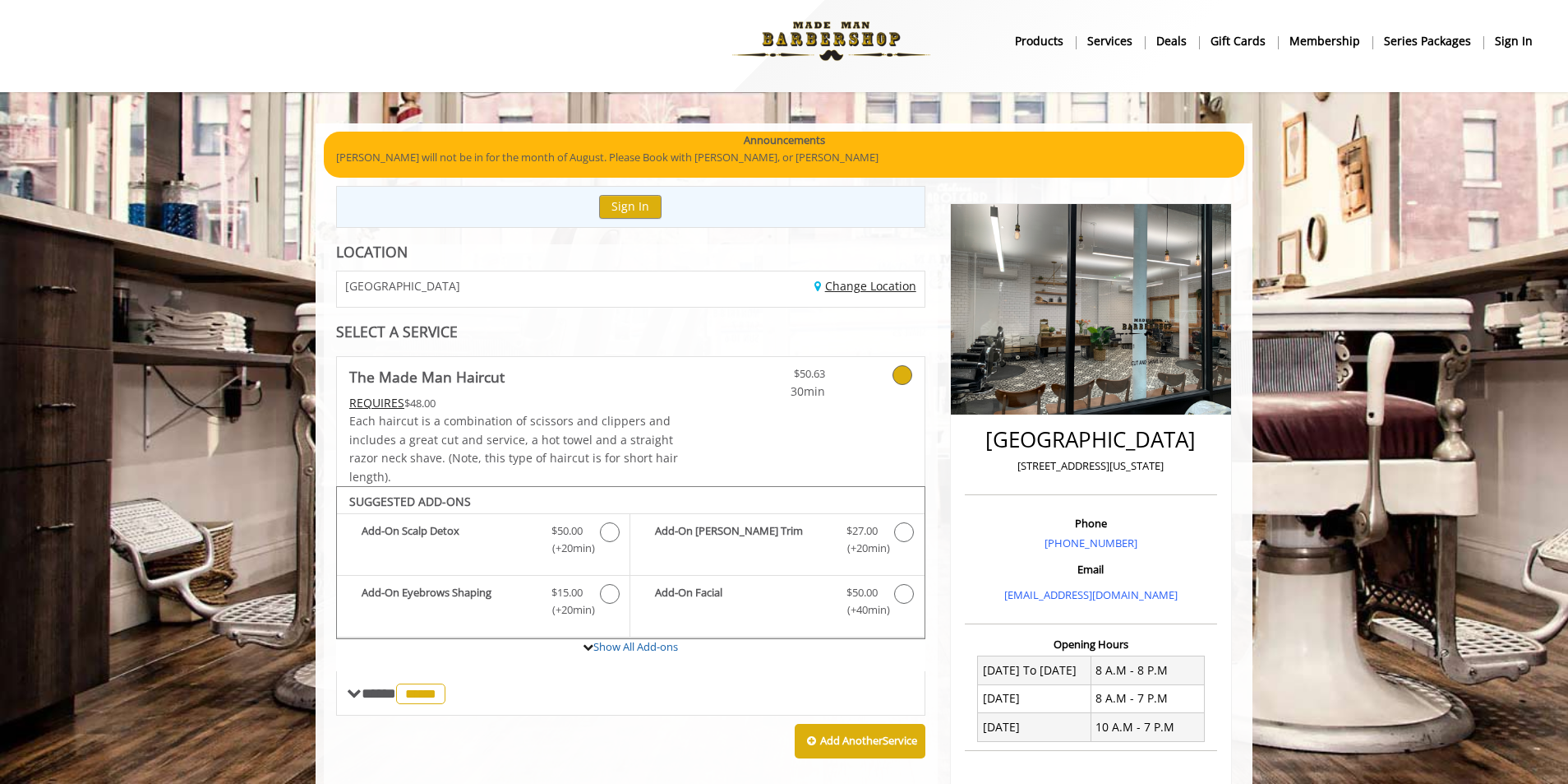
click at [858, 287] on link "Change Location" at bounding box center [865, 286] width 102 height 16
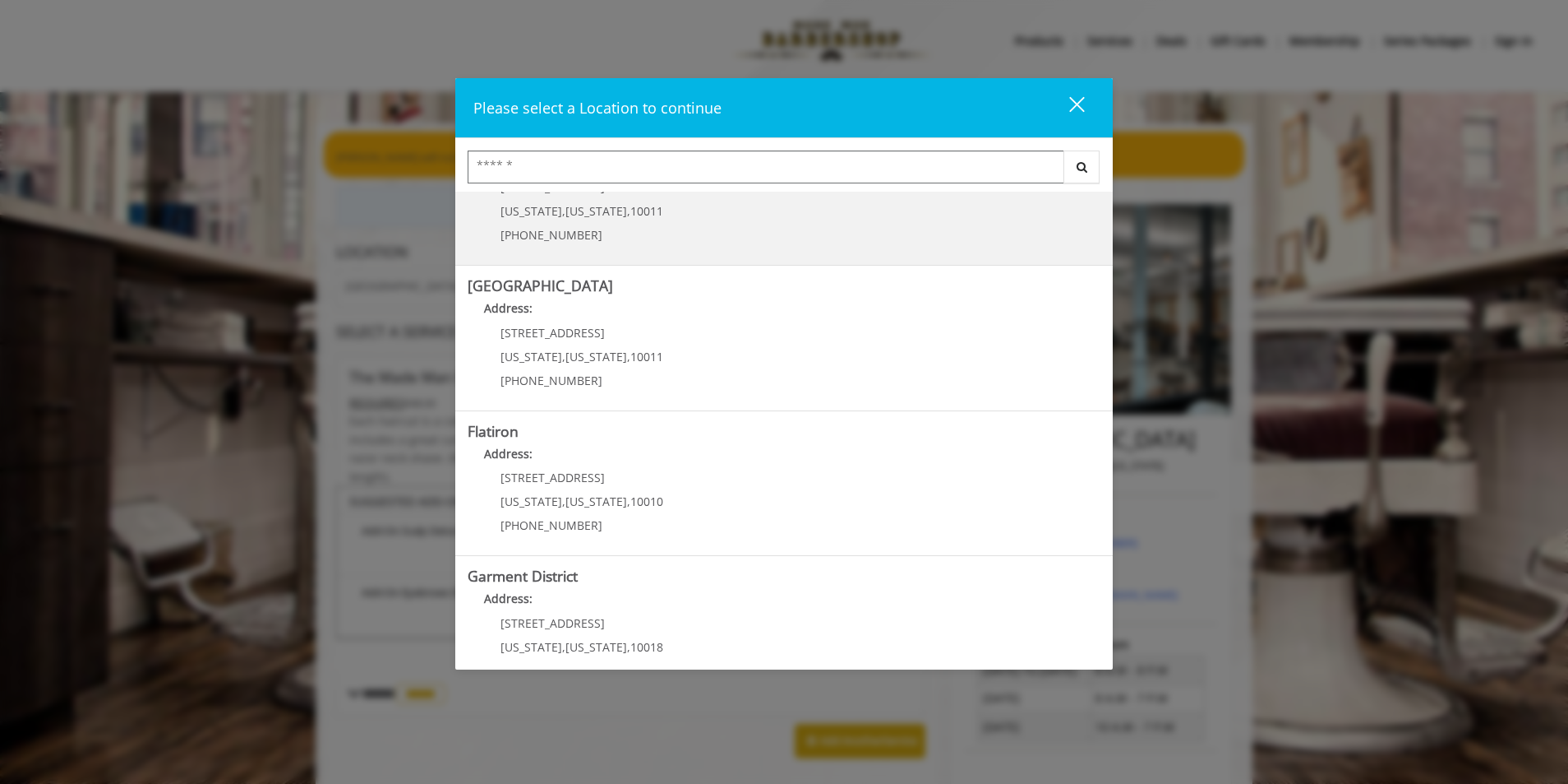
scroll to position [247, 0]
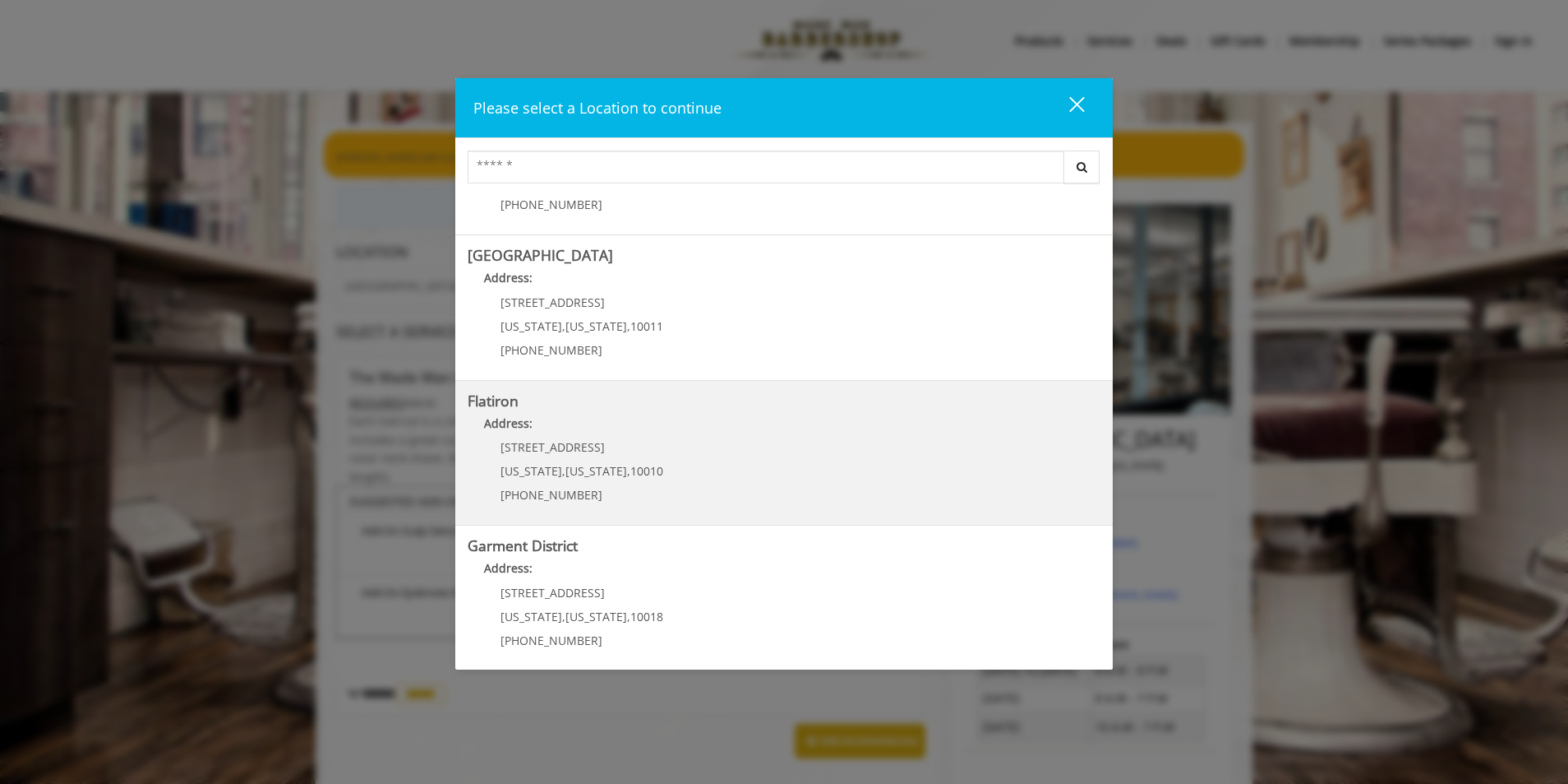
click at [770, 448] on "Flatiron Address: 10 E 23rd St New York , New York , 10010 (917) 475-1765" at bounding box center [784, 453] width 633 height 120
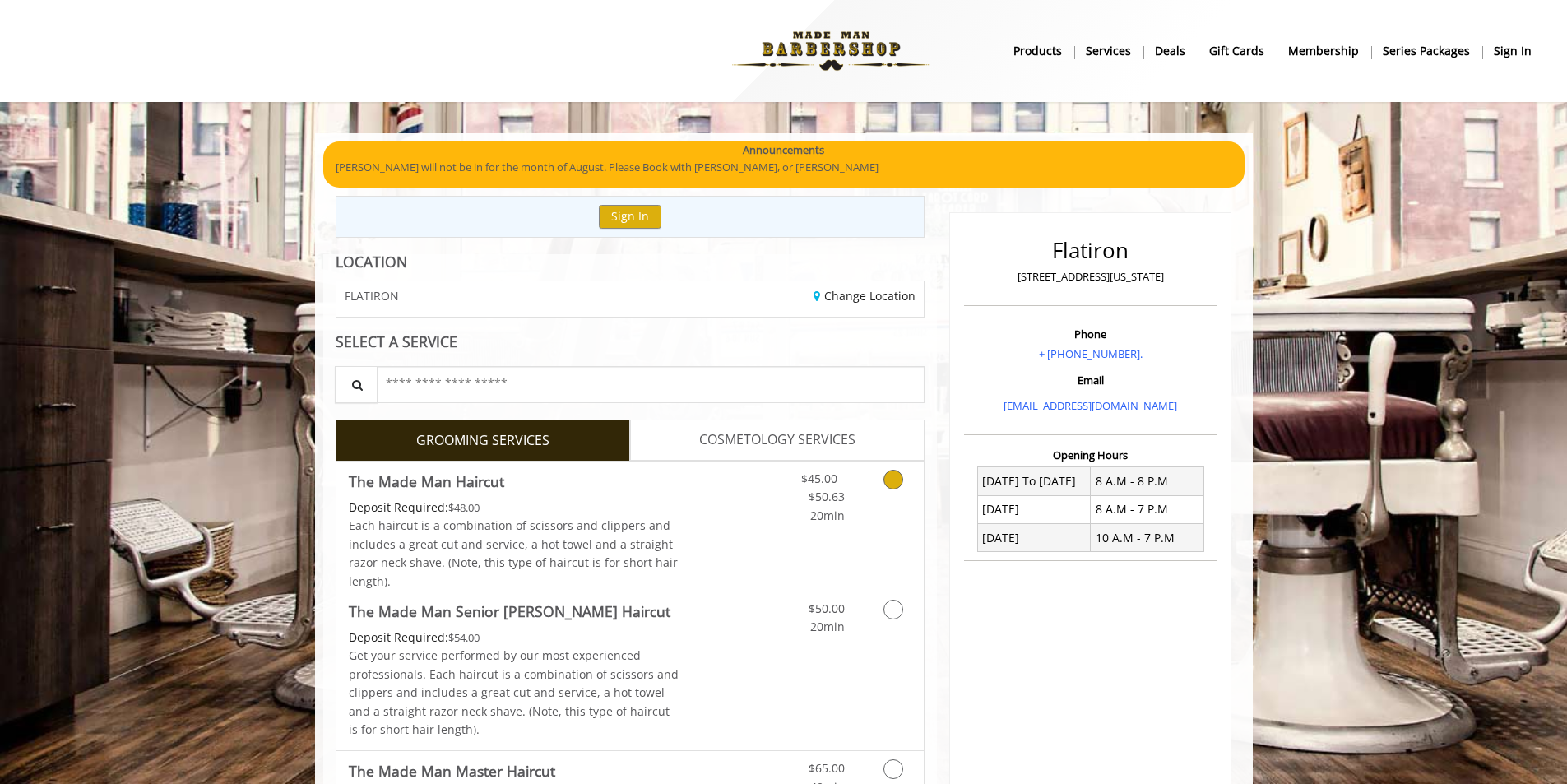
click at [556, 505] on div "Deposit Required: $48.00" at bounding box center [513, 507] width 330 height 18
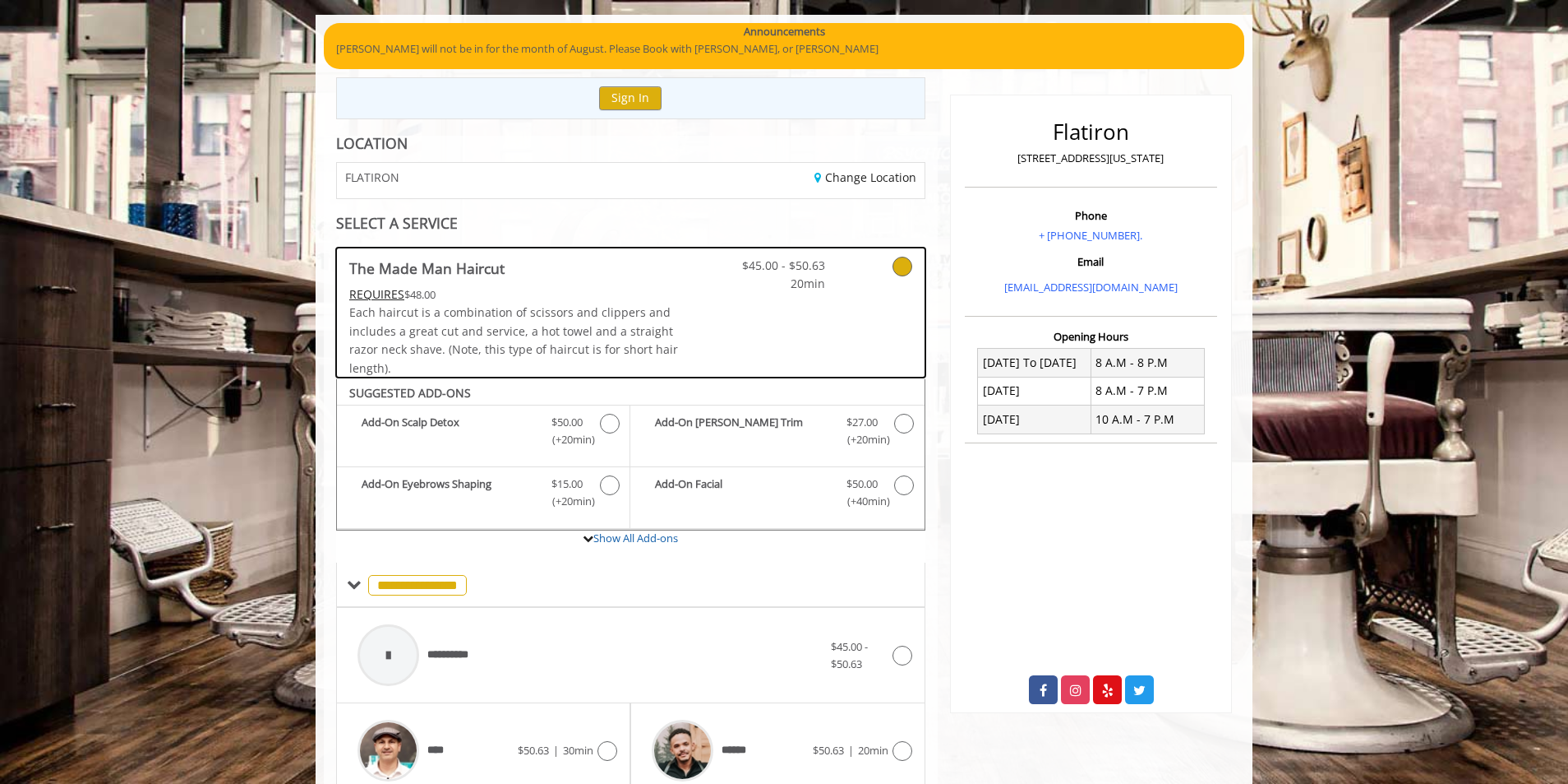
scroll to position [79, 0]
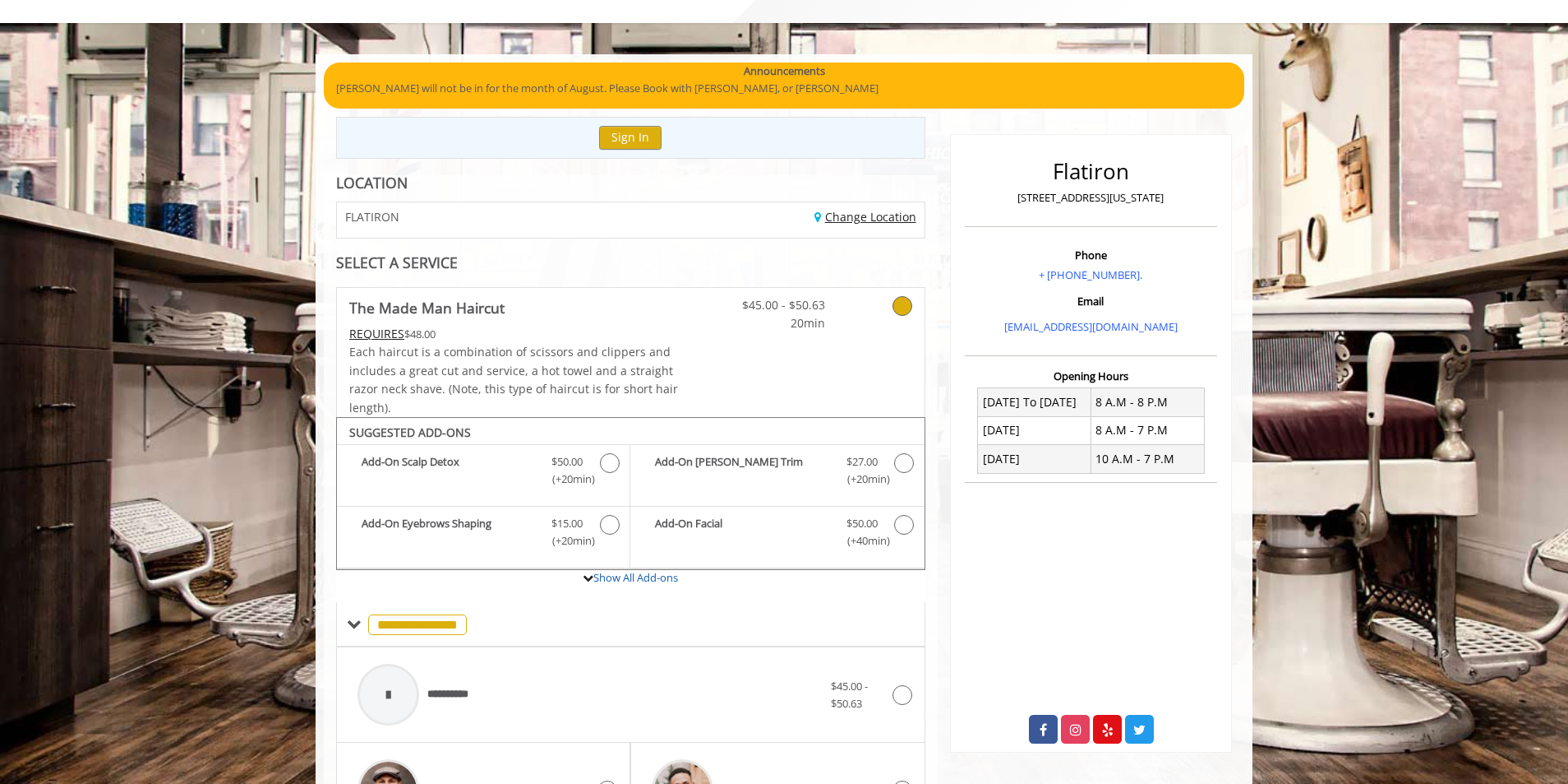
click at [857, 213] on link "Change Location" at bounding box center [865, 217] width 102 height 16
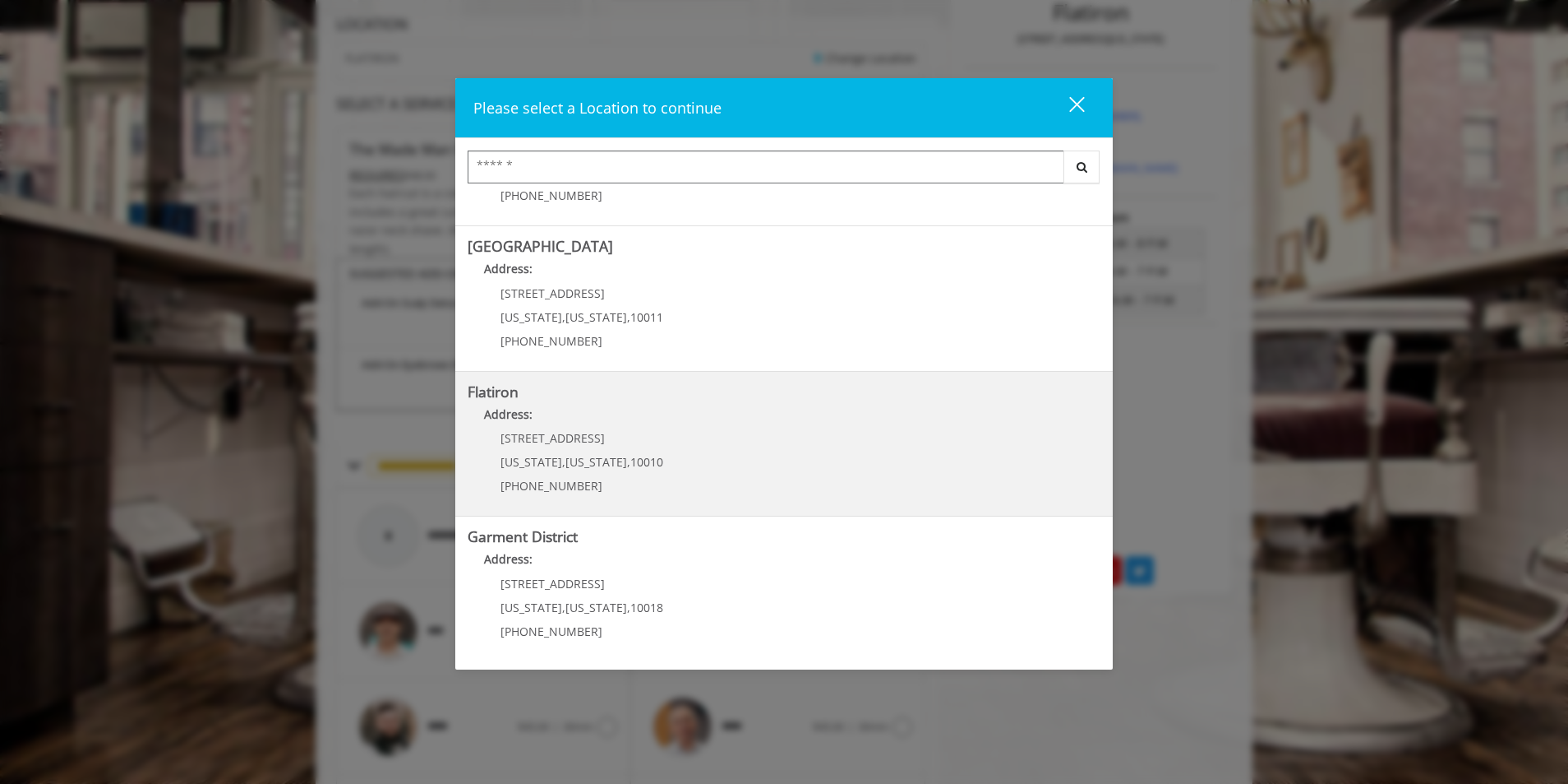
scroll to position [243, 0]
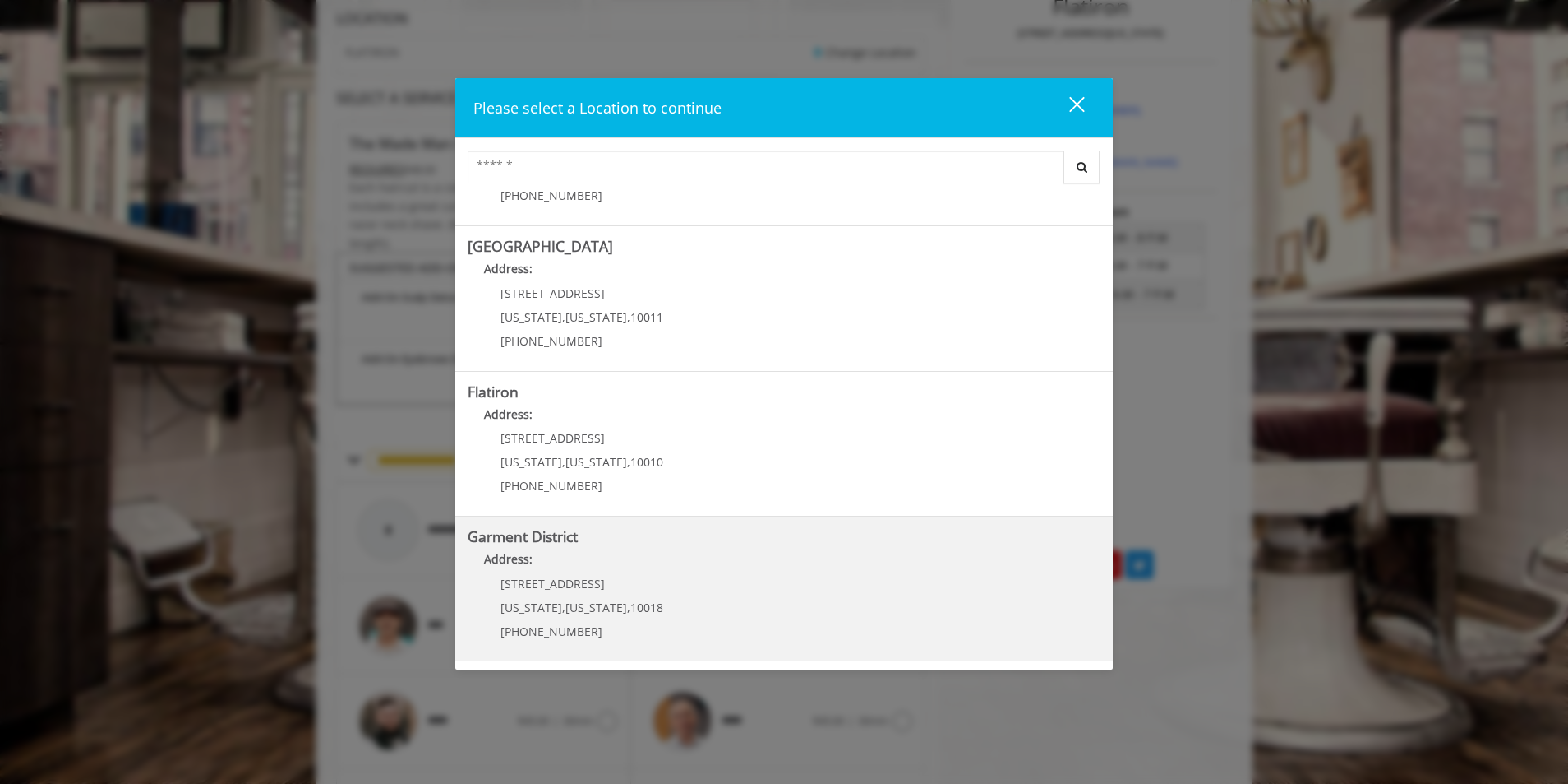
click at [690, 561] on District "Address:" at bounding box center [784, 563] width 633 height 26
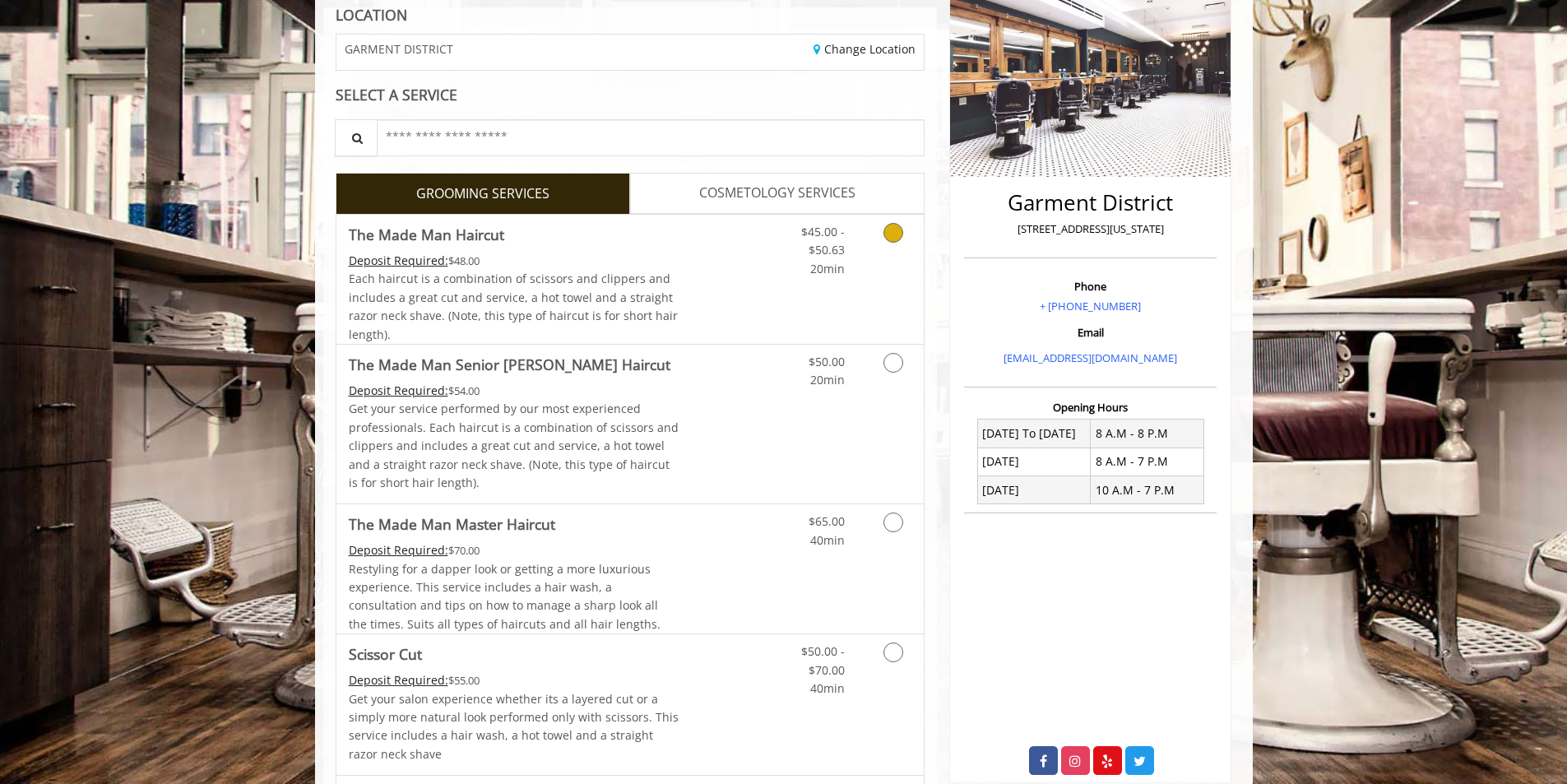
click at [511, 275] on span "Each haircut is a combination of scissors and clippers and includes a great cut…" at bounding box center [513, 306] width 329 height 71
